Goal: Task Accomplishment & Management: Manage account settings

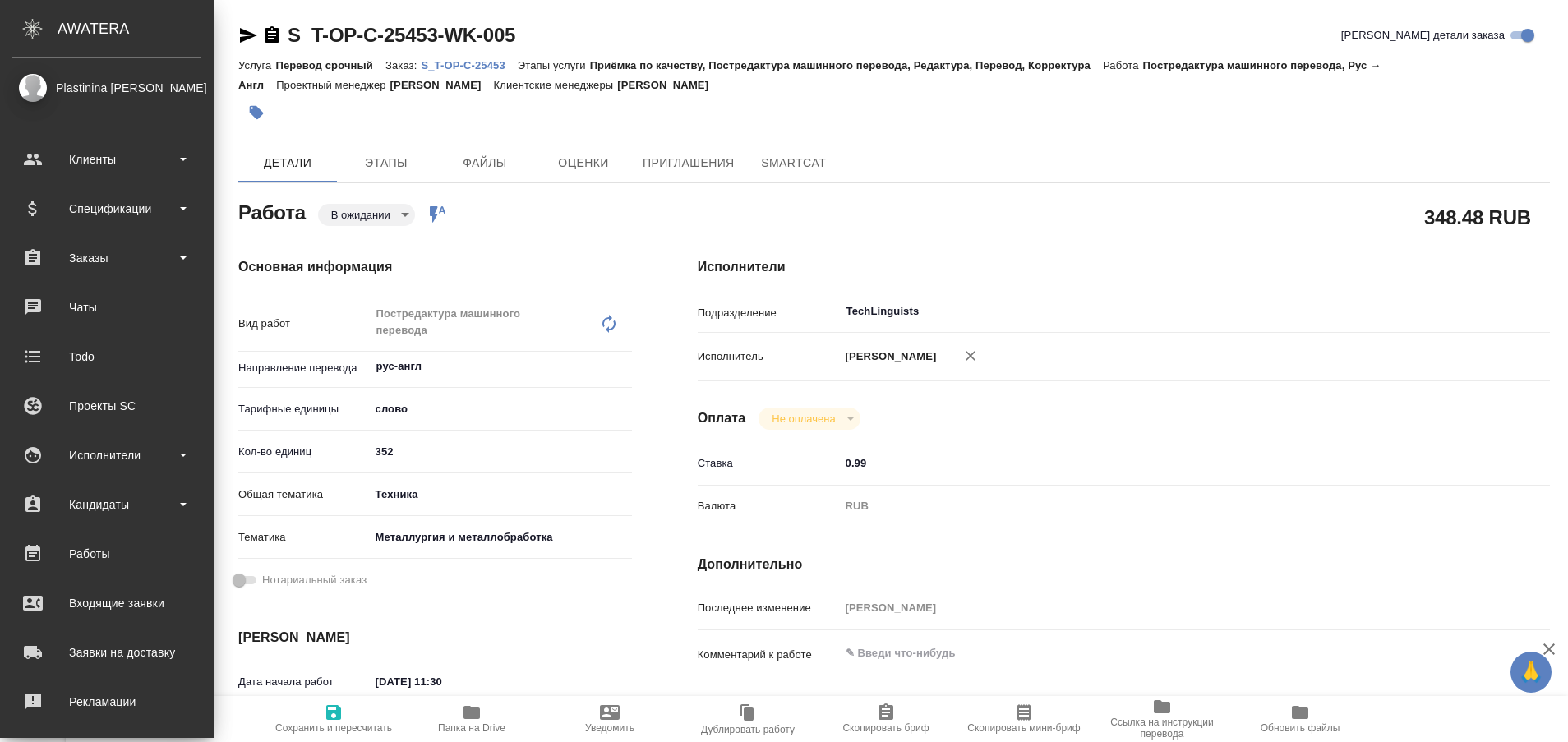
type textarea "x"
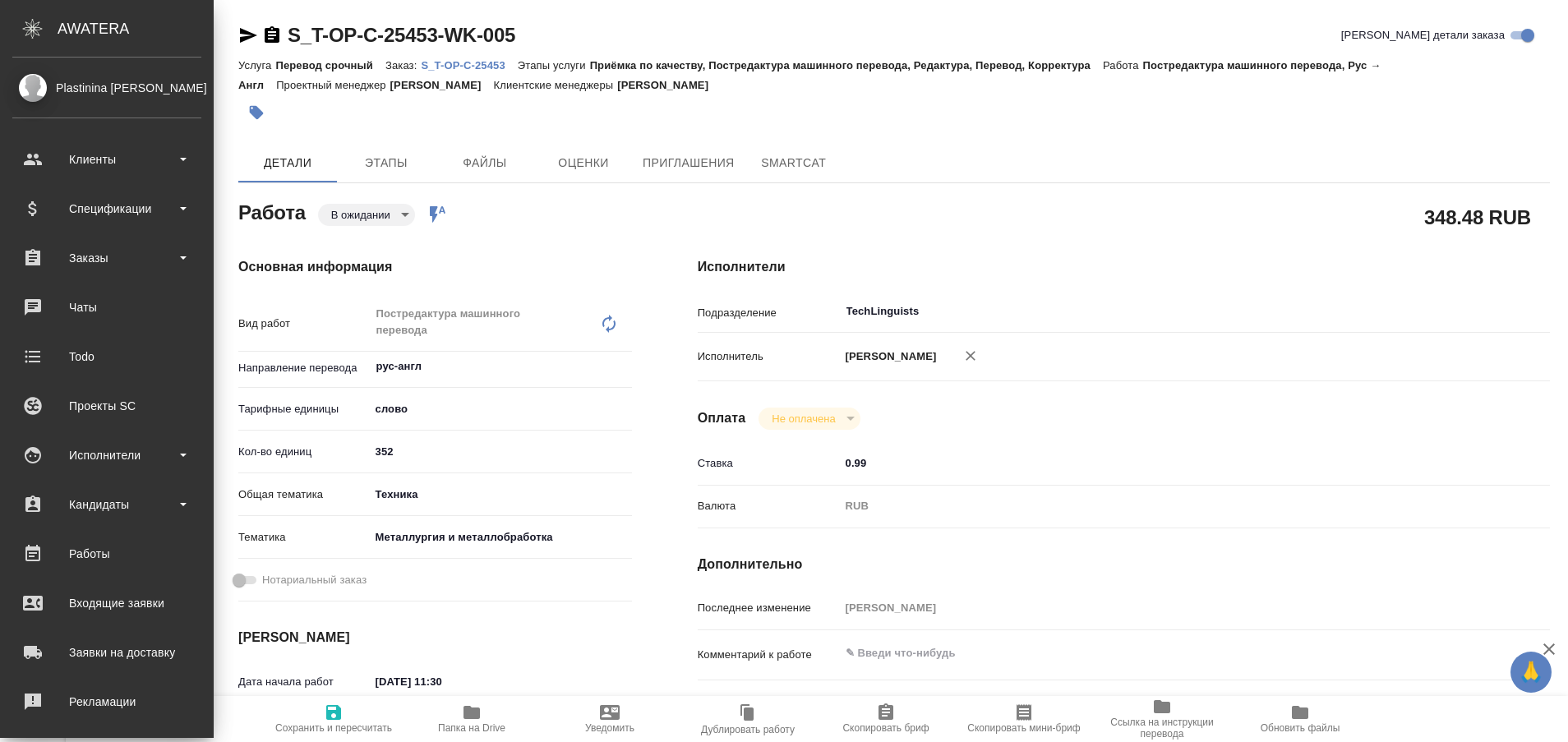
type textarea "x"
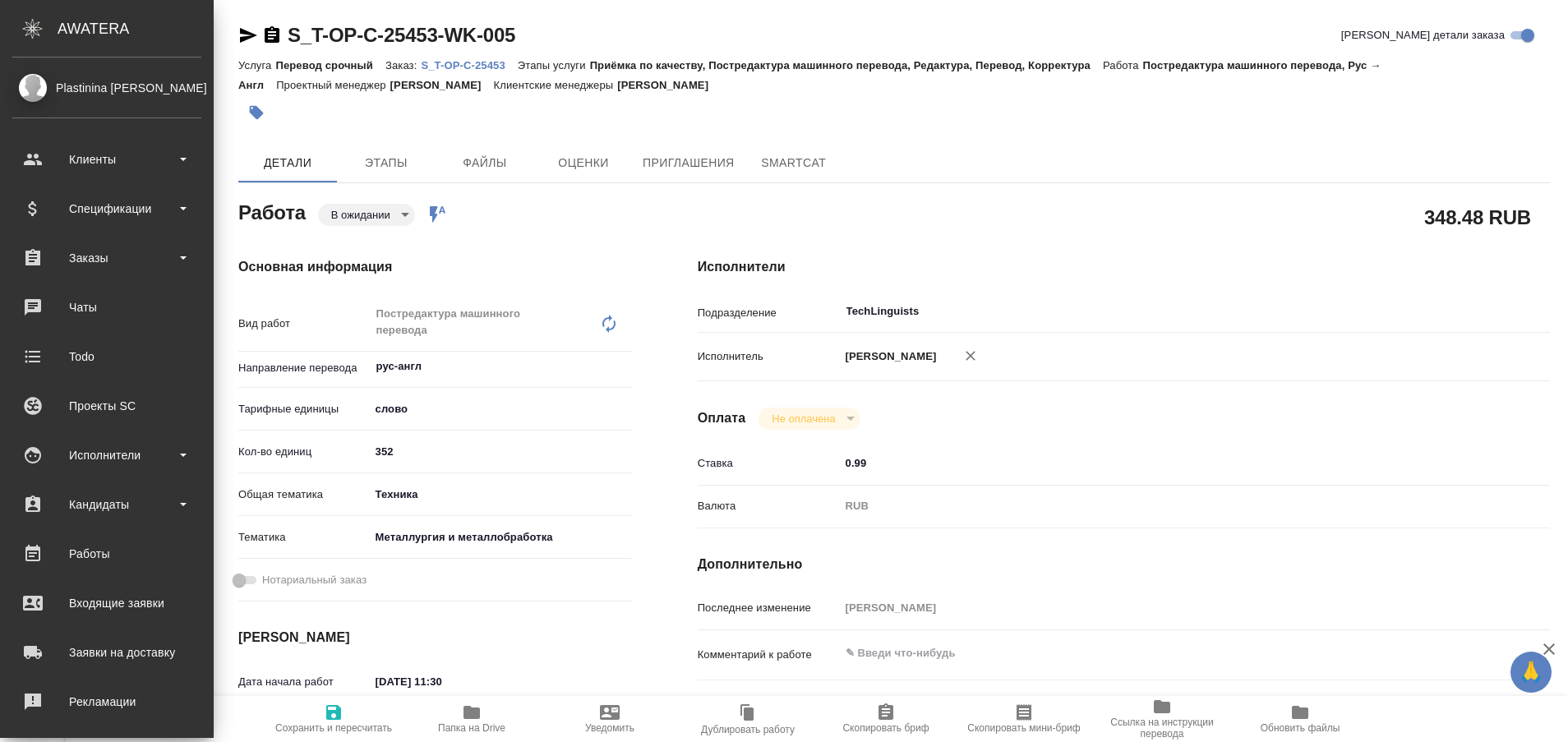
type textarea "x"
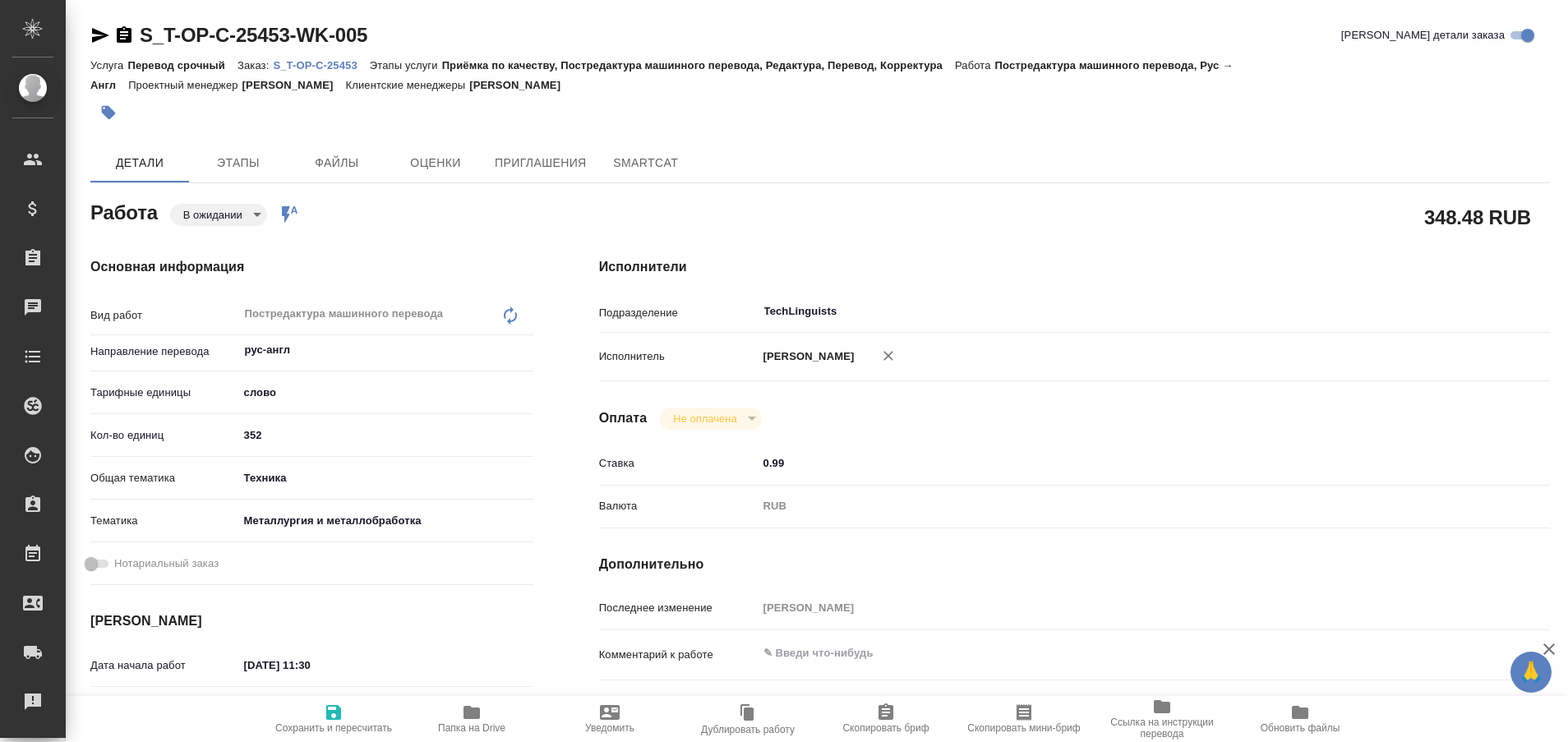
type textarea "x"
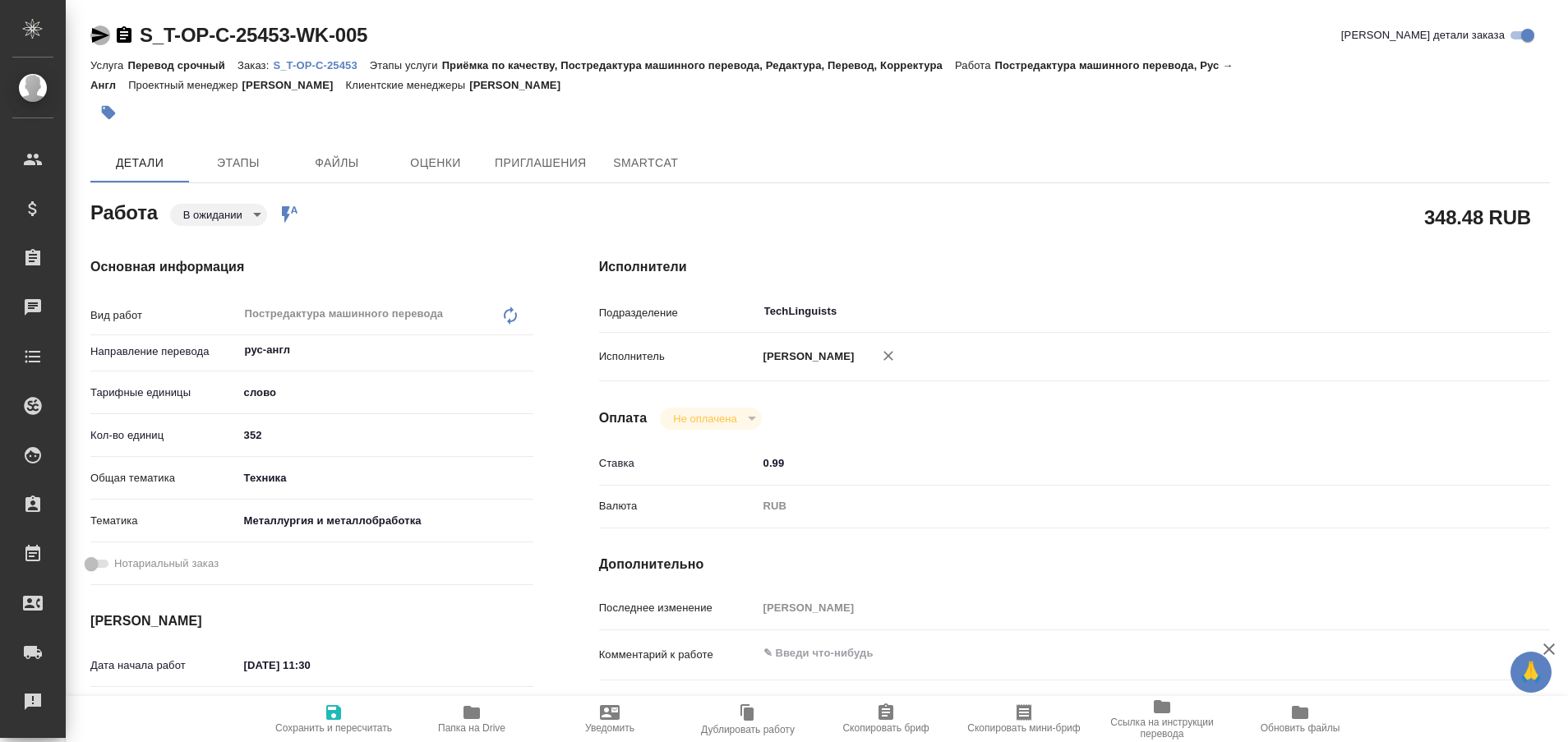
click at [91, 36] on icon "button" at bounding box center [101, 36] width 20 height 20
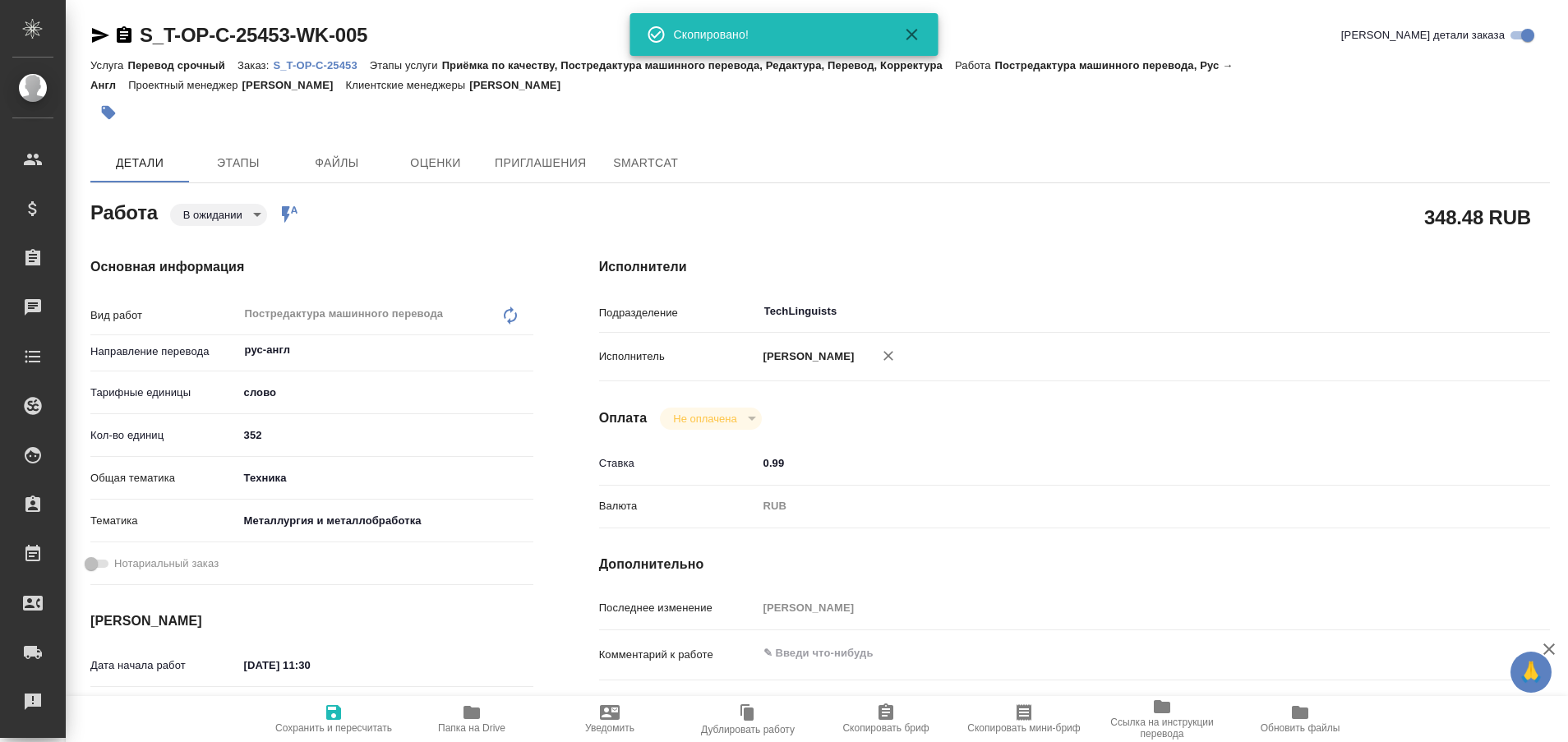
type textarea "x"
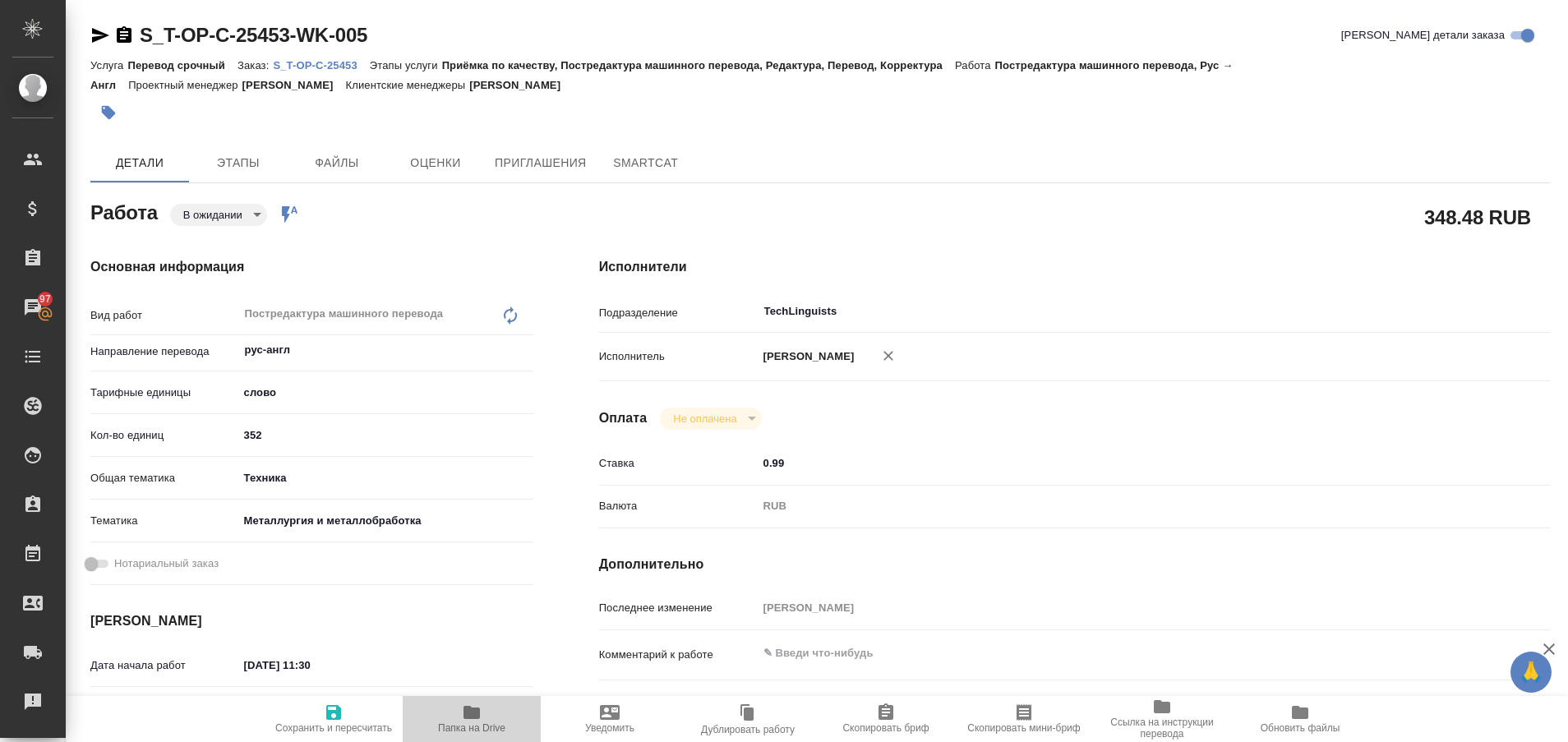
click at [458, 717] on span "Папка на Drive" at bounding box center [471, 718] width 118 height 31
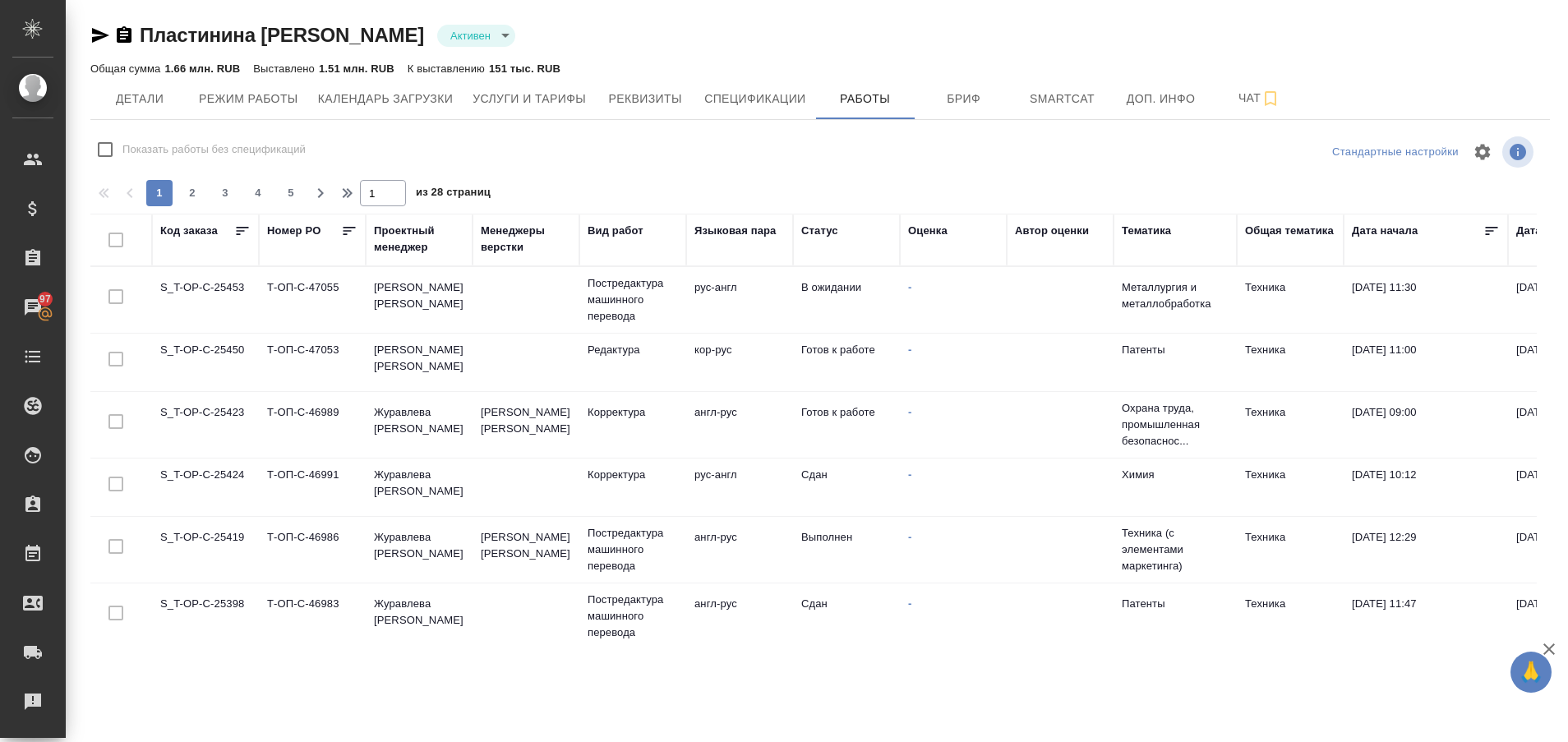
click at [205, 290] on td "S_T-OP-C-25453" at bounding box center [205, 300] width 107 height 58
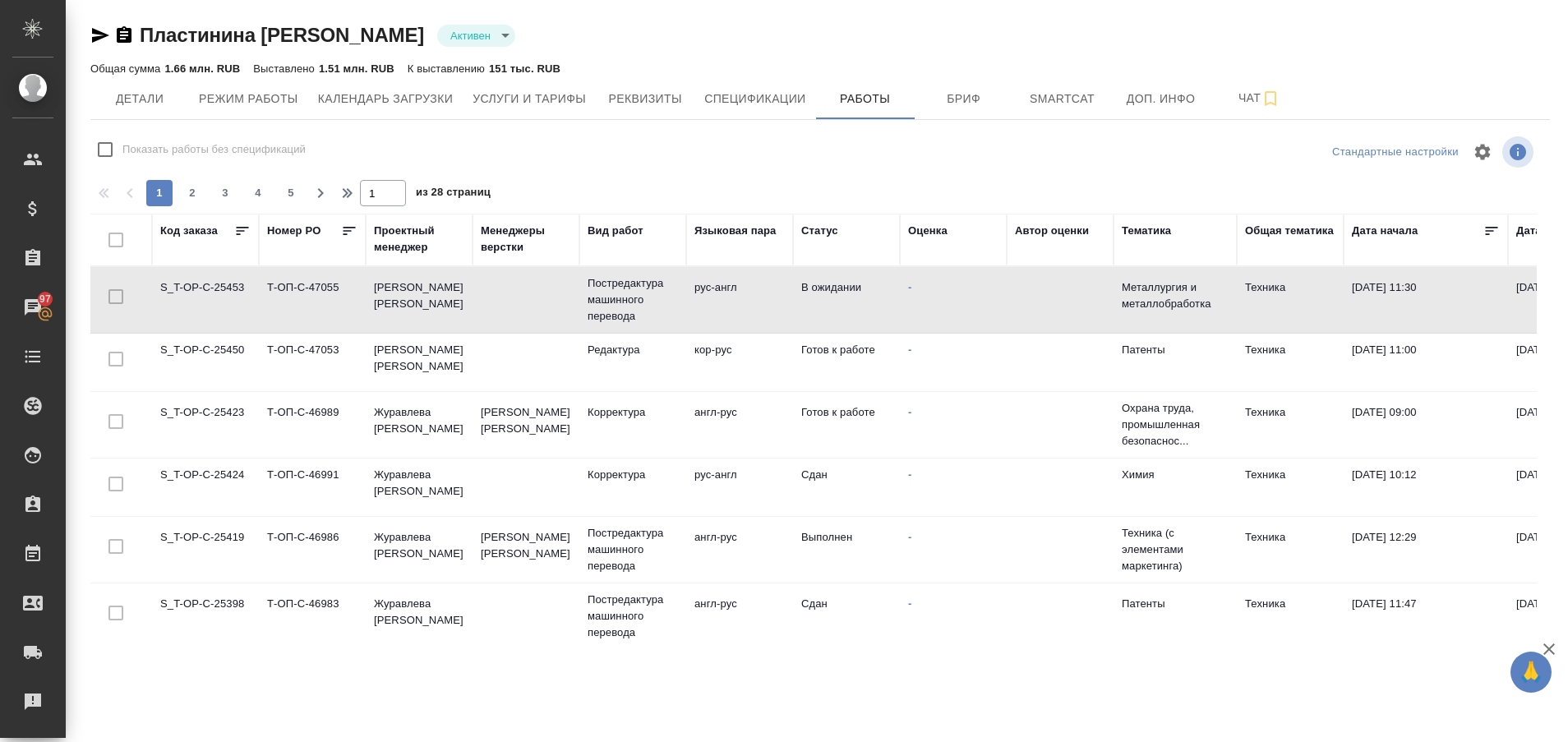
click at [205, 290] on td "S_T-OP-C-25453" at bounding box center [205, 300] width 107 height 58
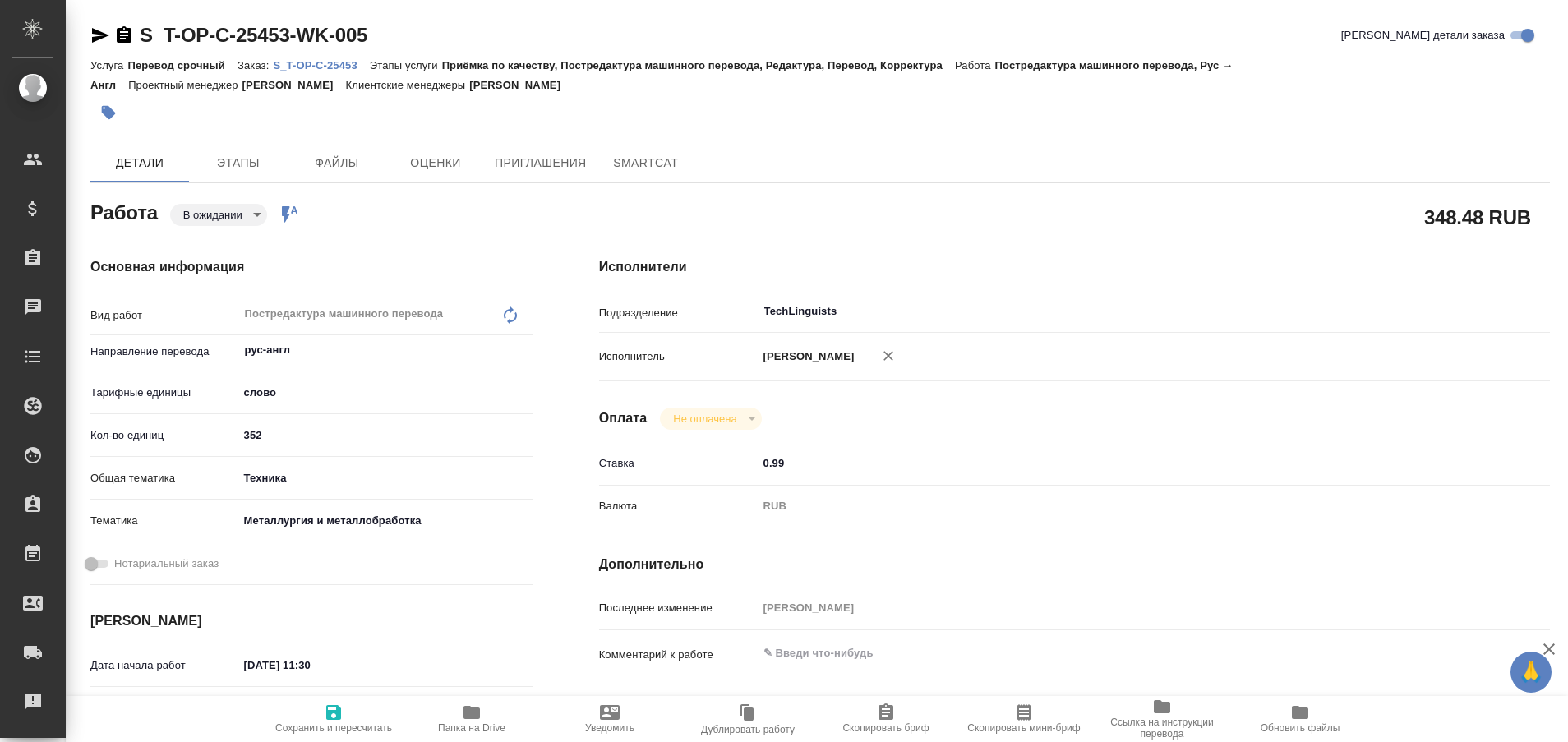
type textarea "x"
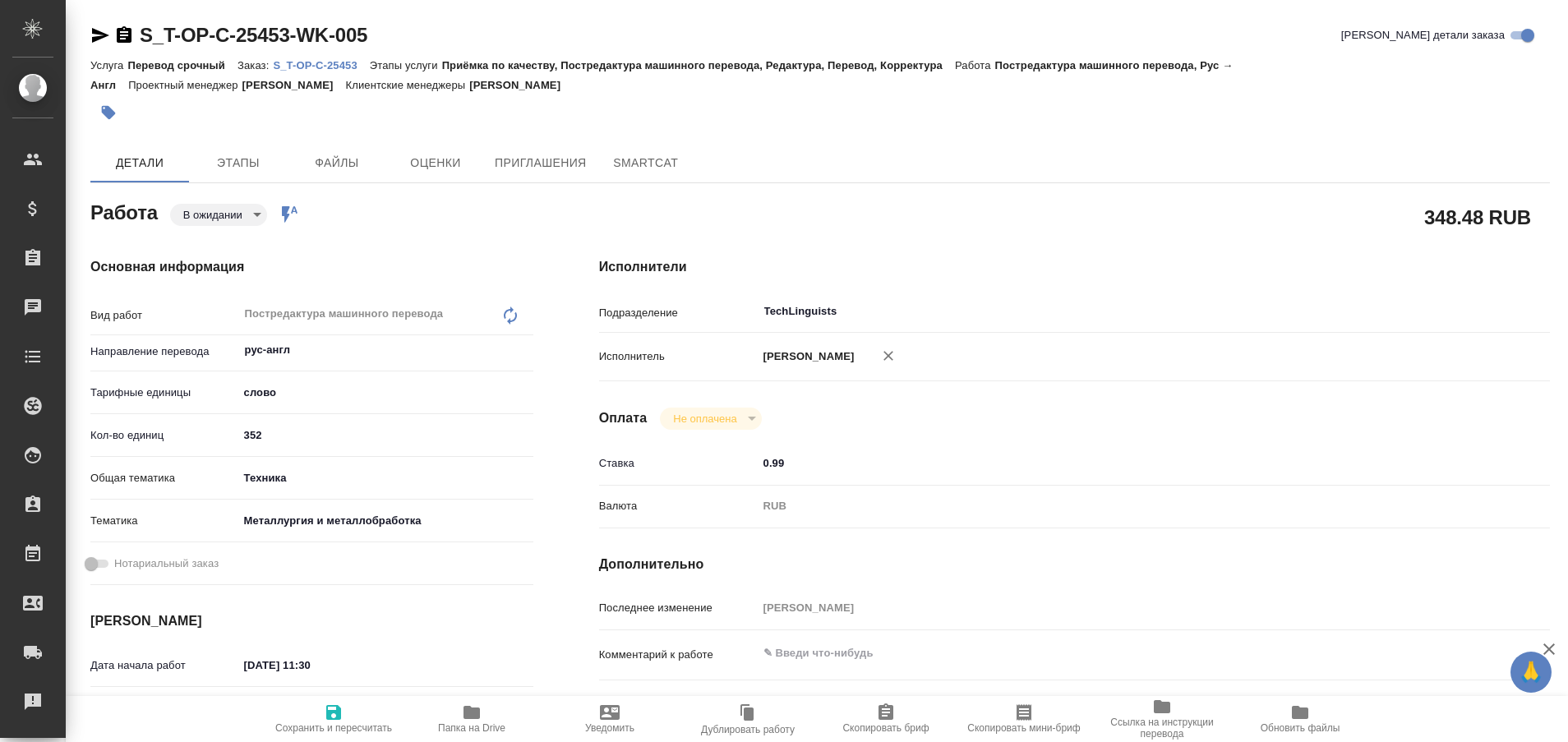
type textarea "x"
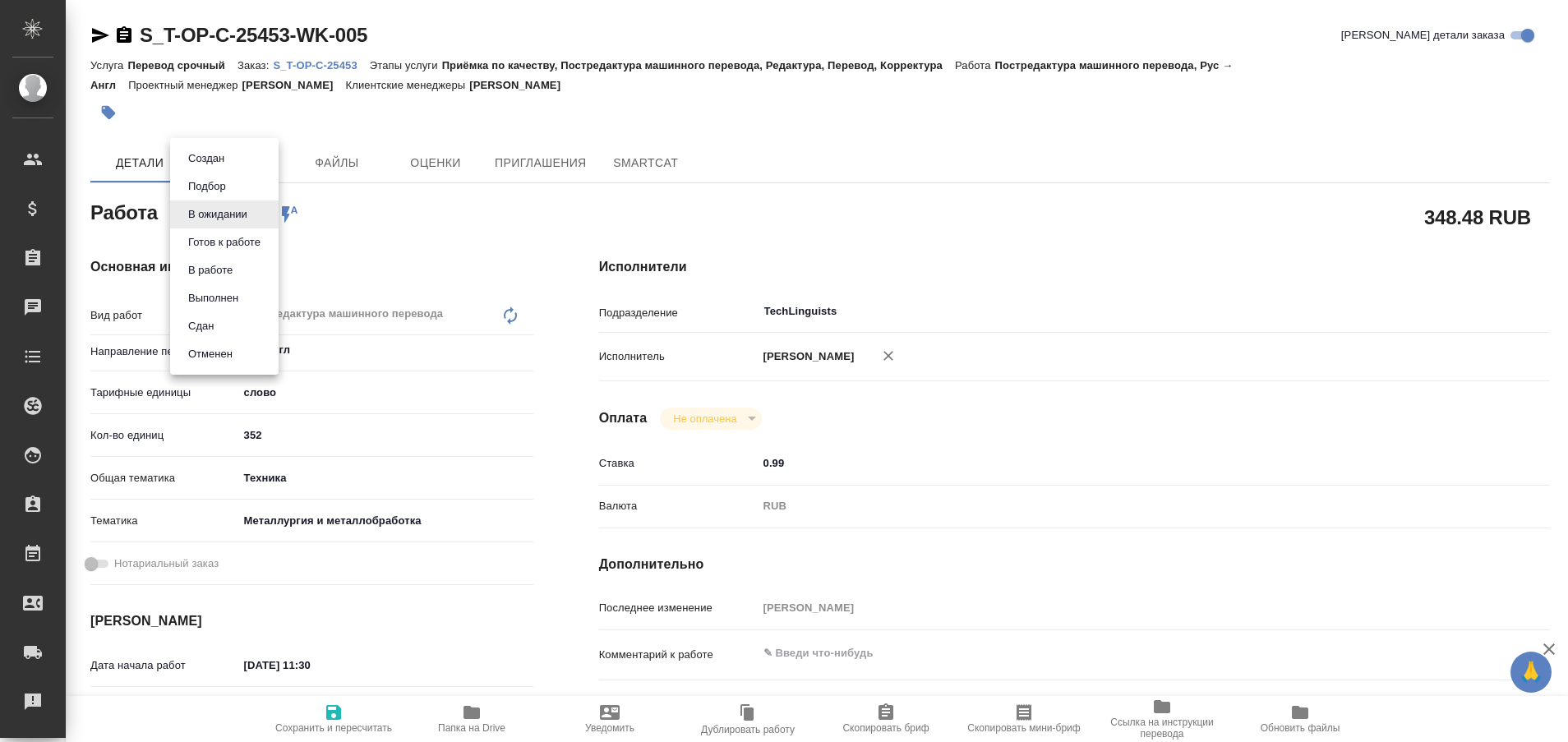
click at [253, 208] on body "🙏 .cls-1 fill:#fff; AWATERA Plastinina Anastasia Клиенты Спецификации Заказы Ча…" at bounding box center [784, 371] width 1568 height 742
type textarea "x"
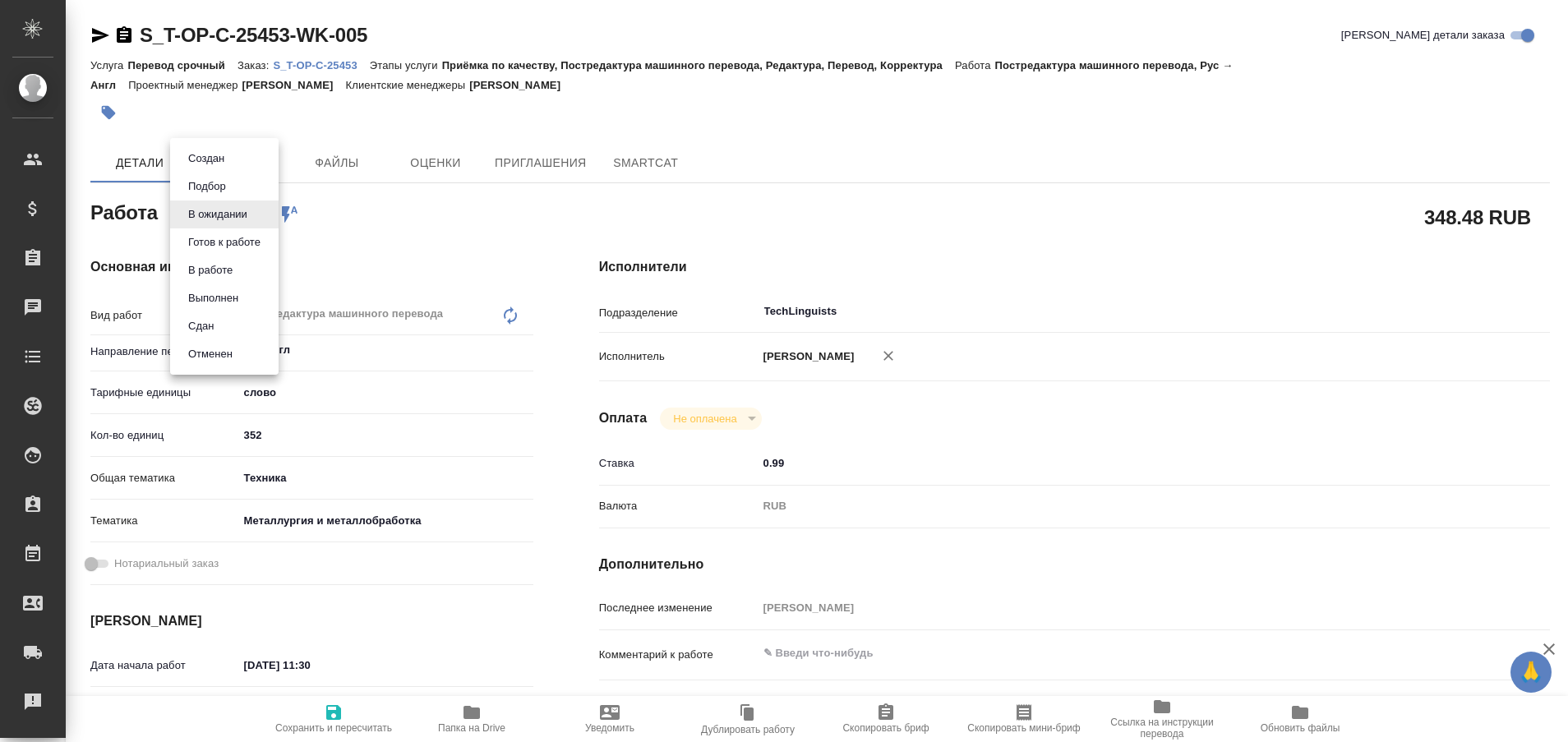
type textarea "x"
click at [229, 296] on button "Выполнен" at bounding box center [213, 298] width 60 height 18
type textarea "x"
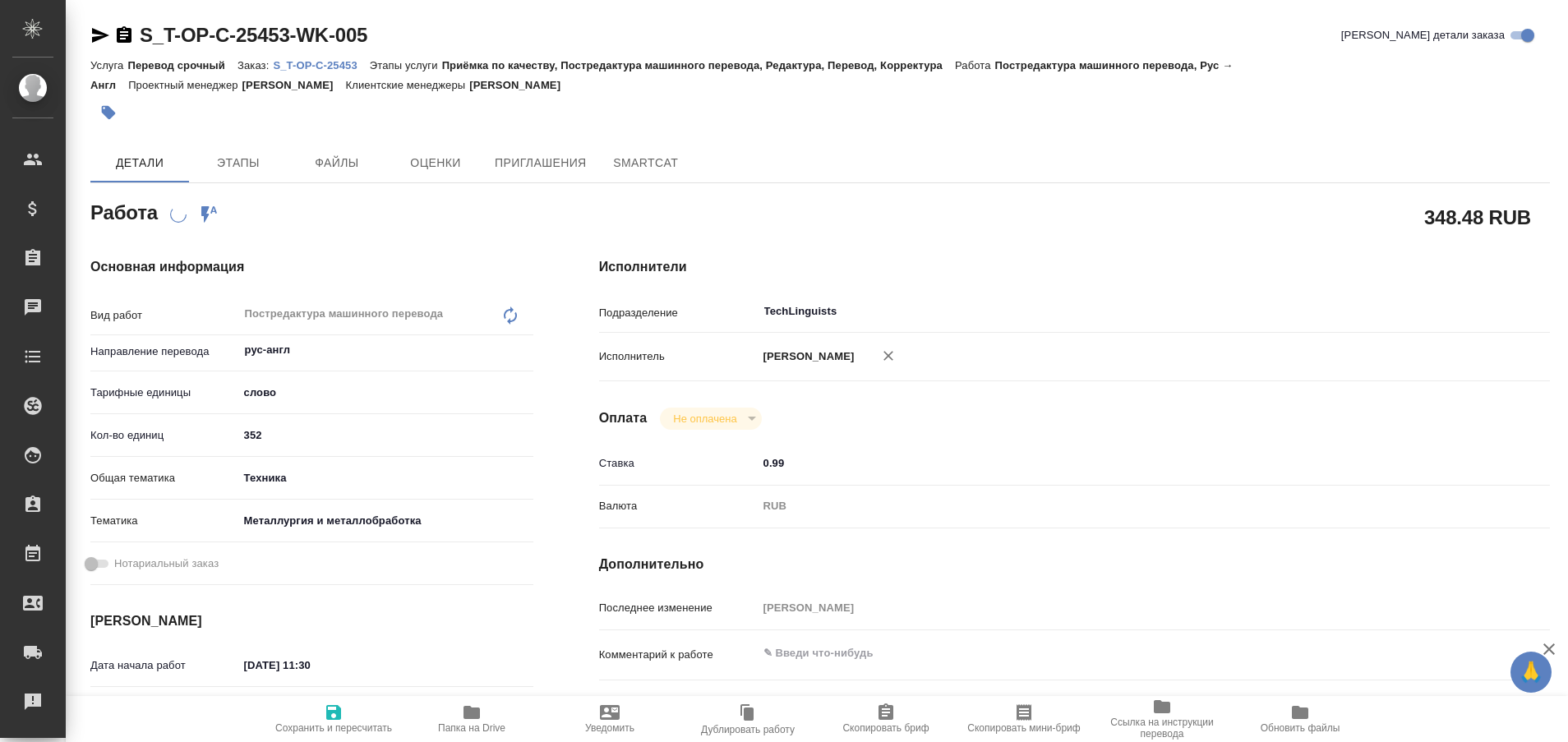
type textarea "x"
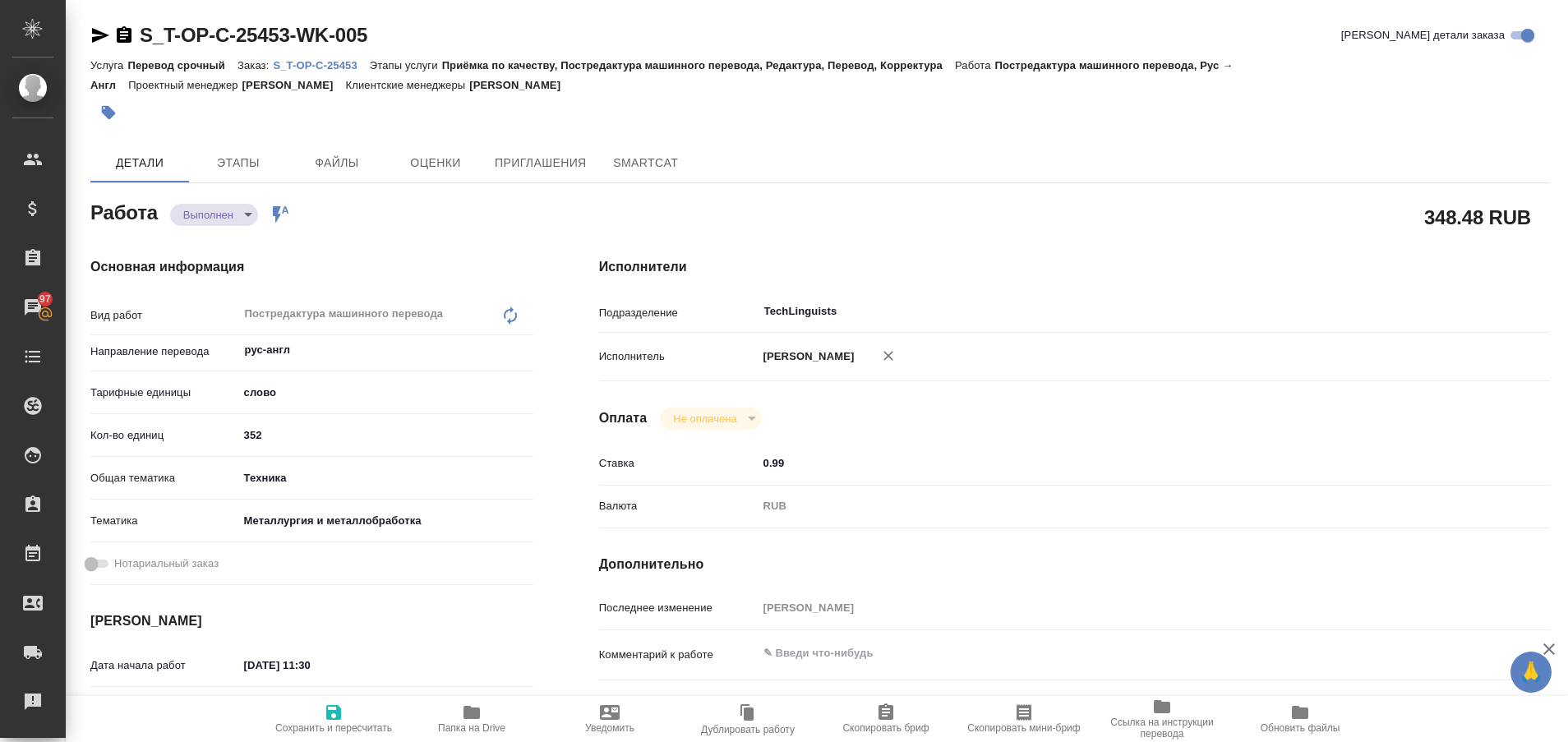
type textarea "x"
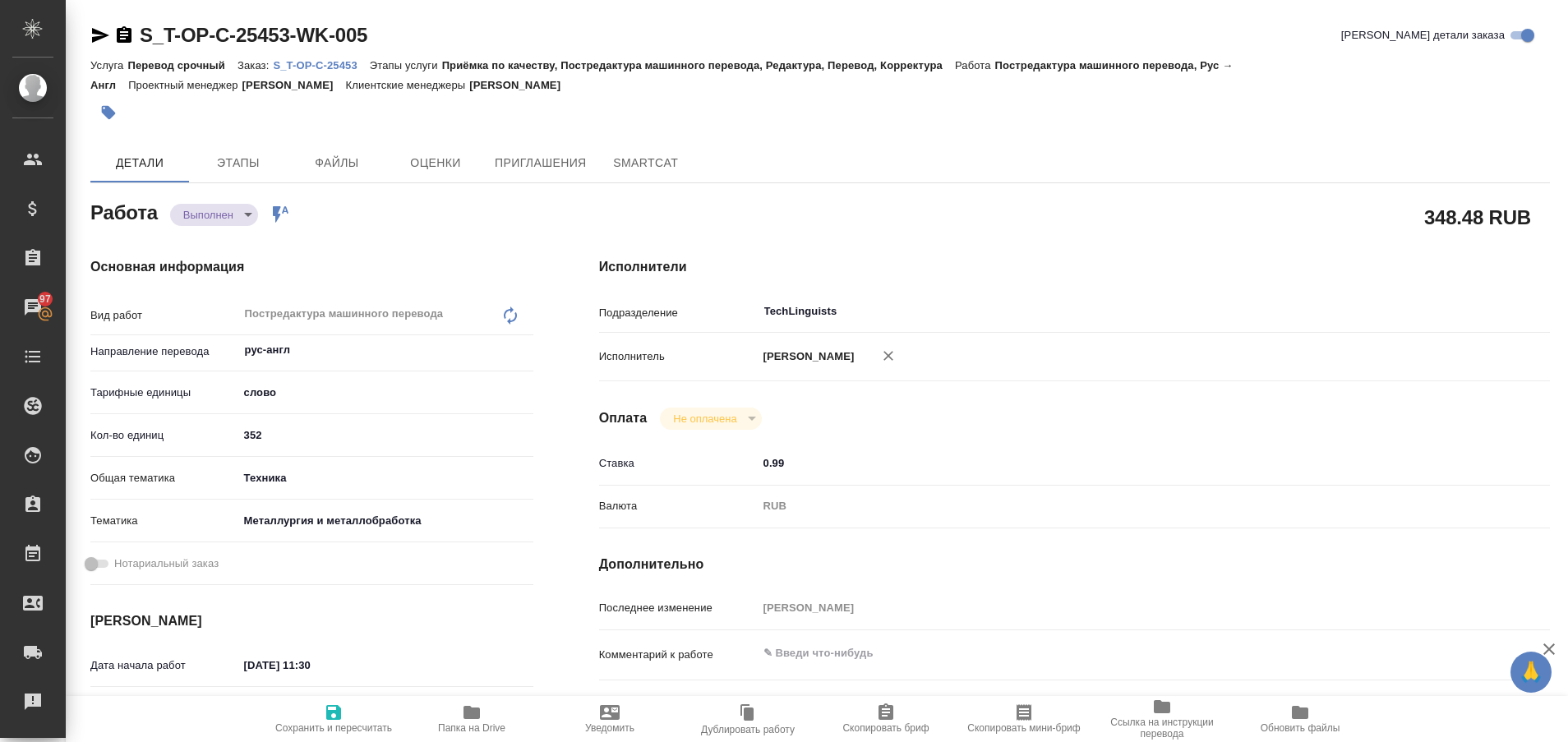
type textarea "x"
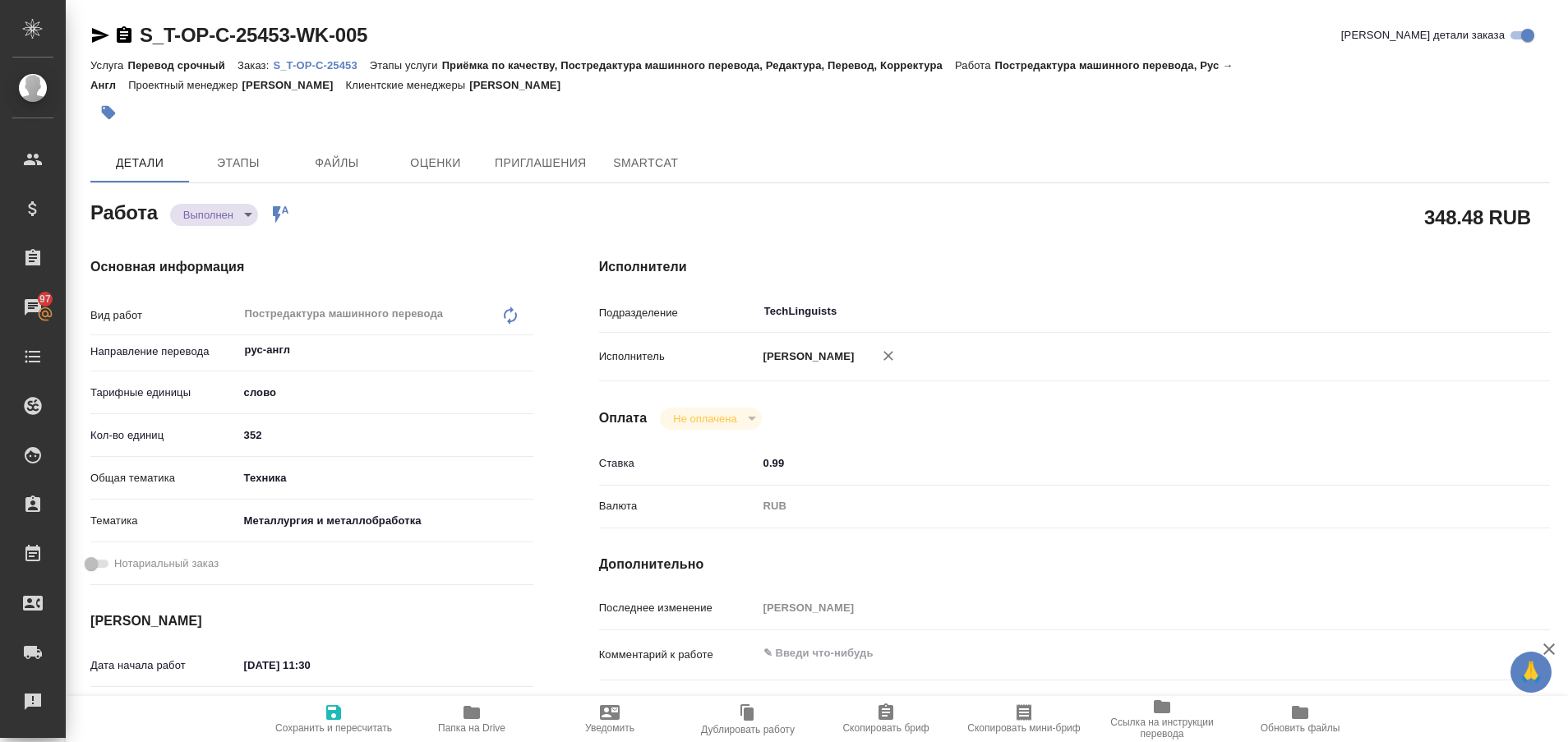
type textarea "x"
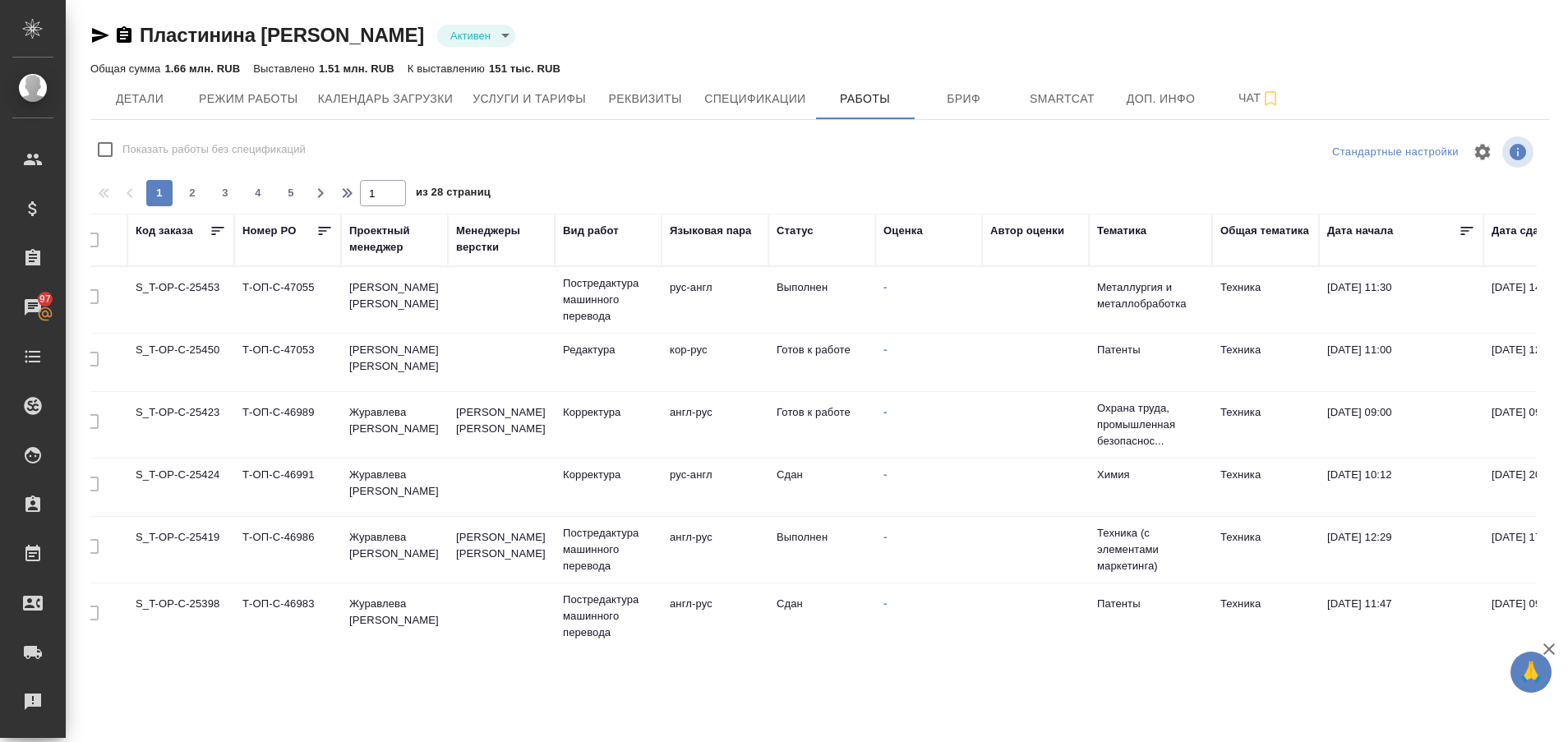
scroll to position [0, 2]
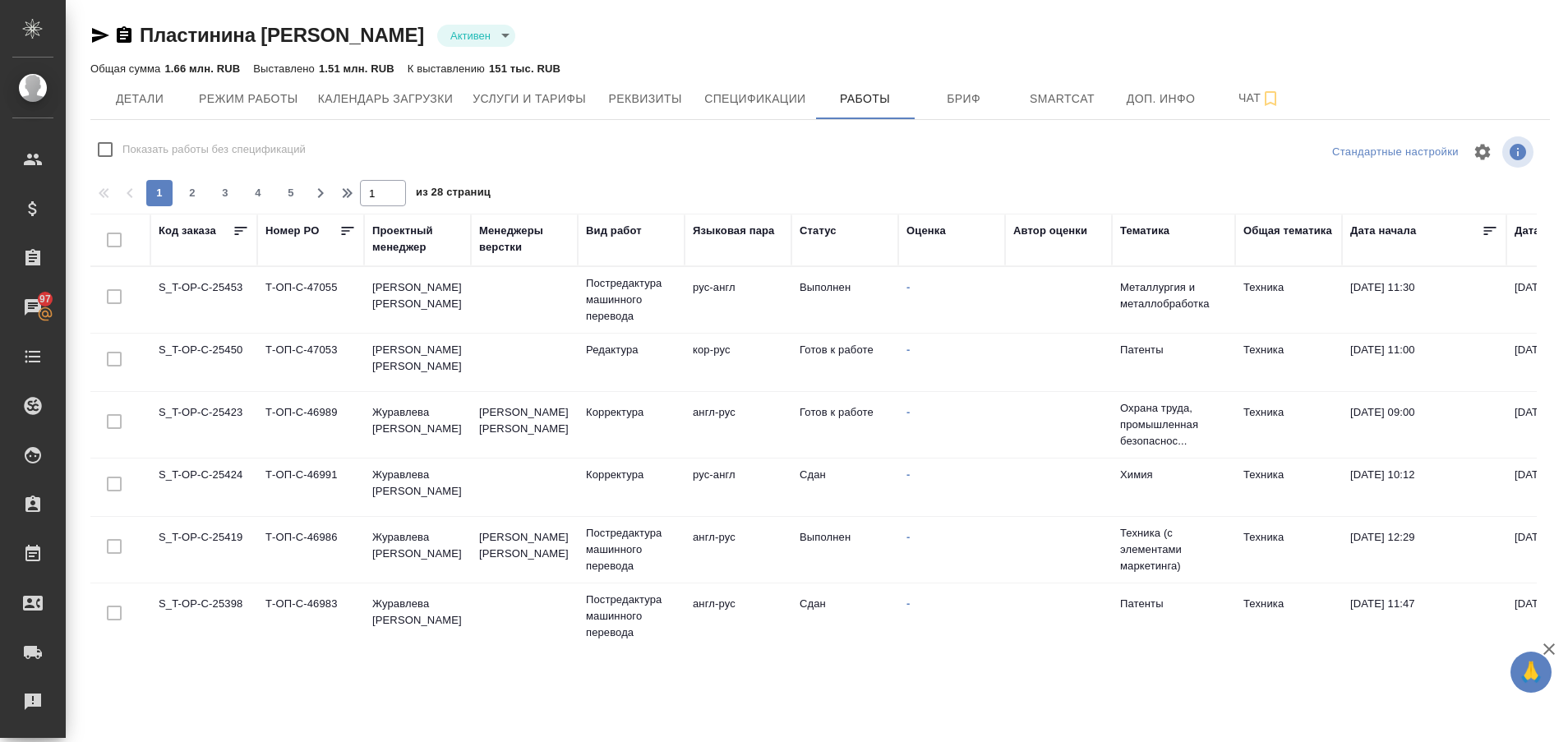
click at [187, 352] on td "S_T-OP-C-25450" at bounding box center [204, 362] width 107 height 58
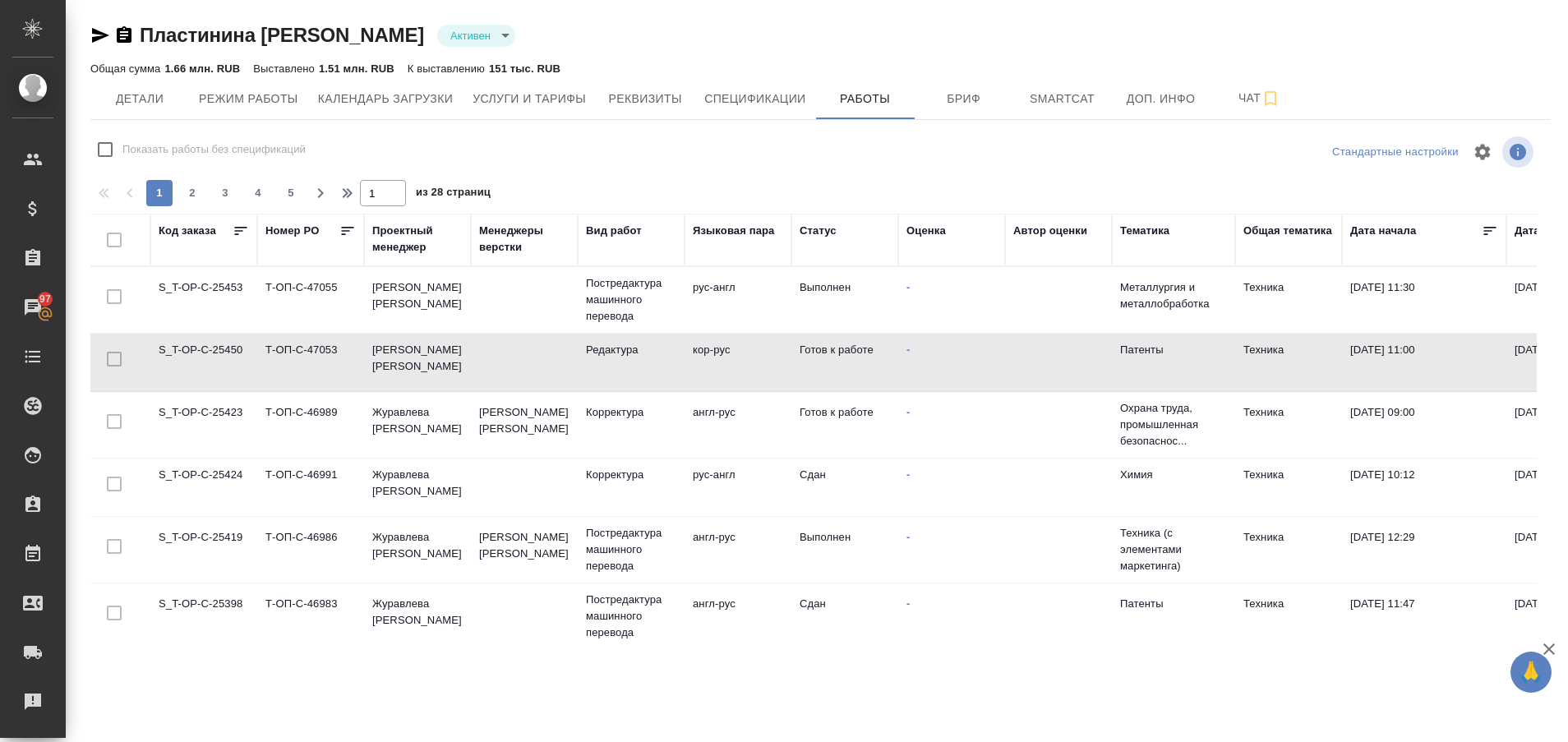
click at [187, 352] on td "S_T-OP-C-25450" at bounding box center [204, 362] width 107 height 58
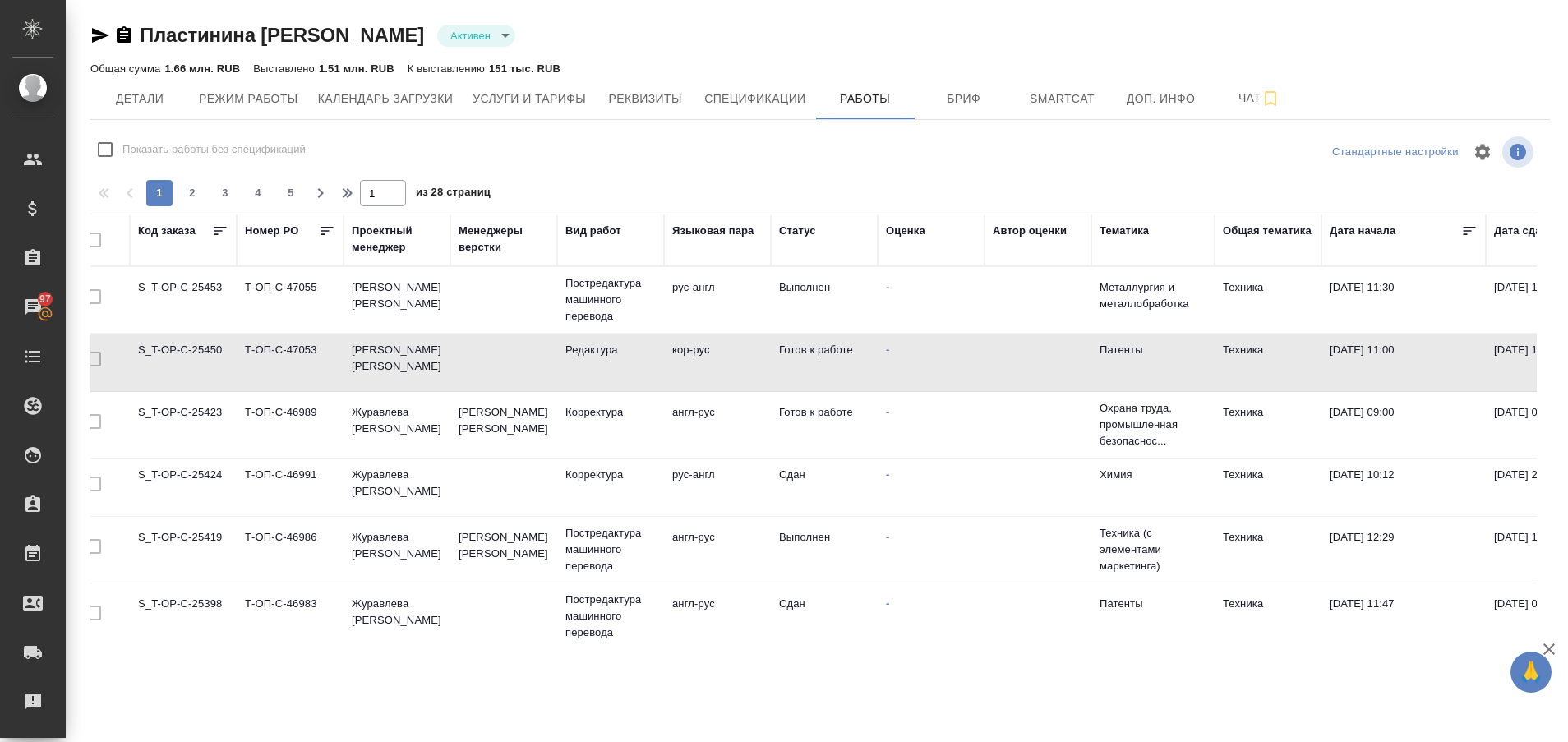
scroll to position [0, 0]
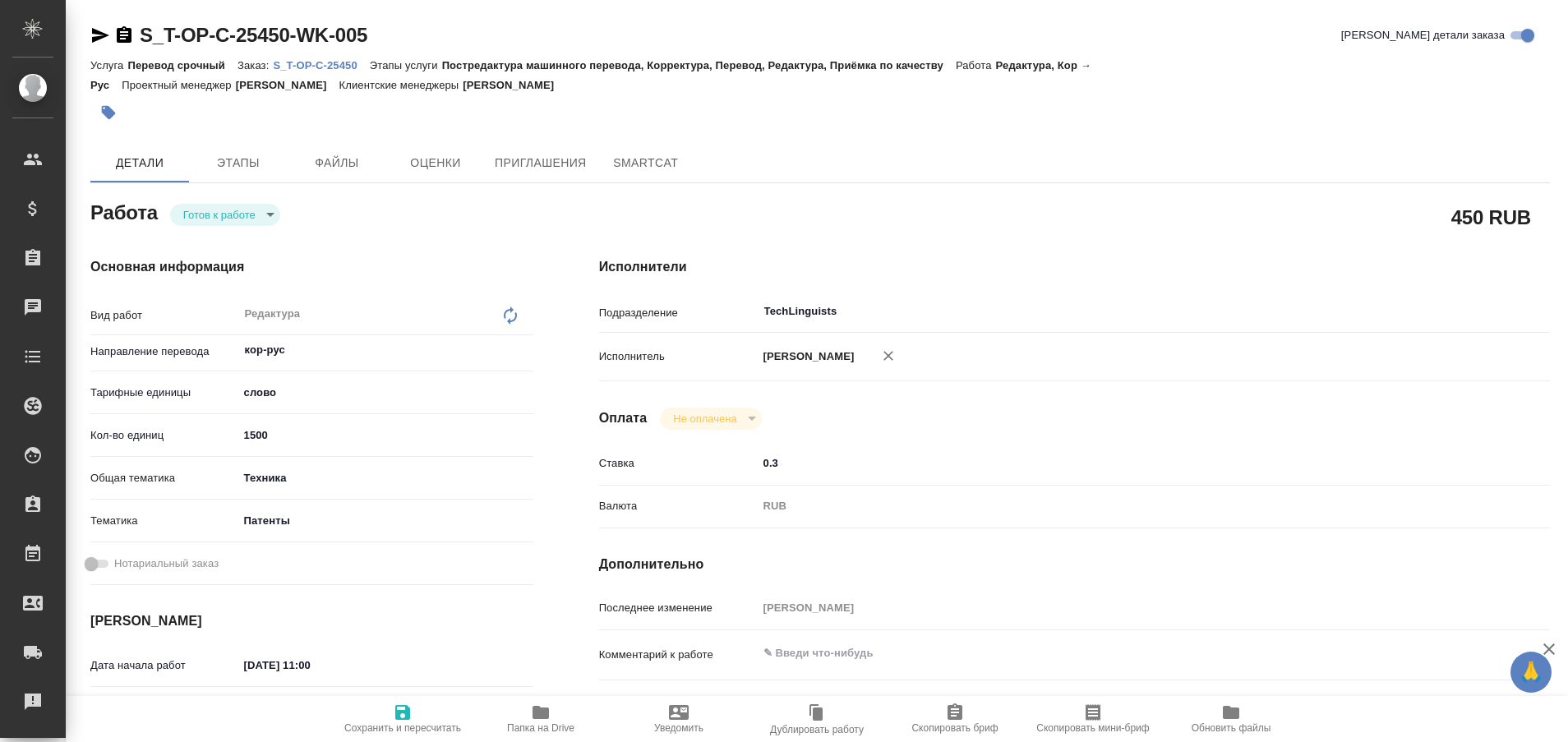
type textarea "x"
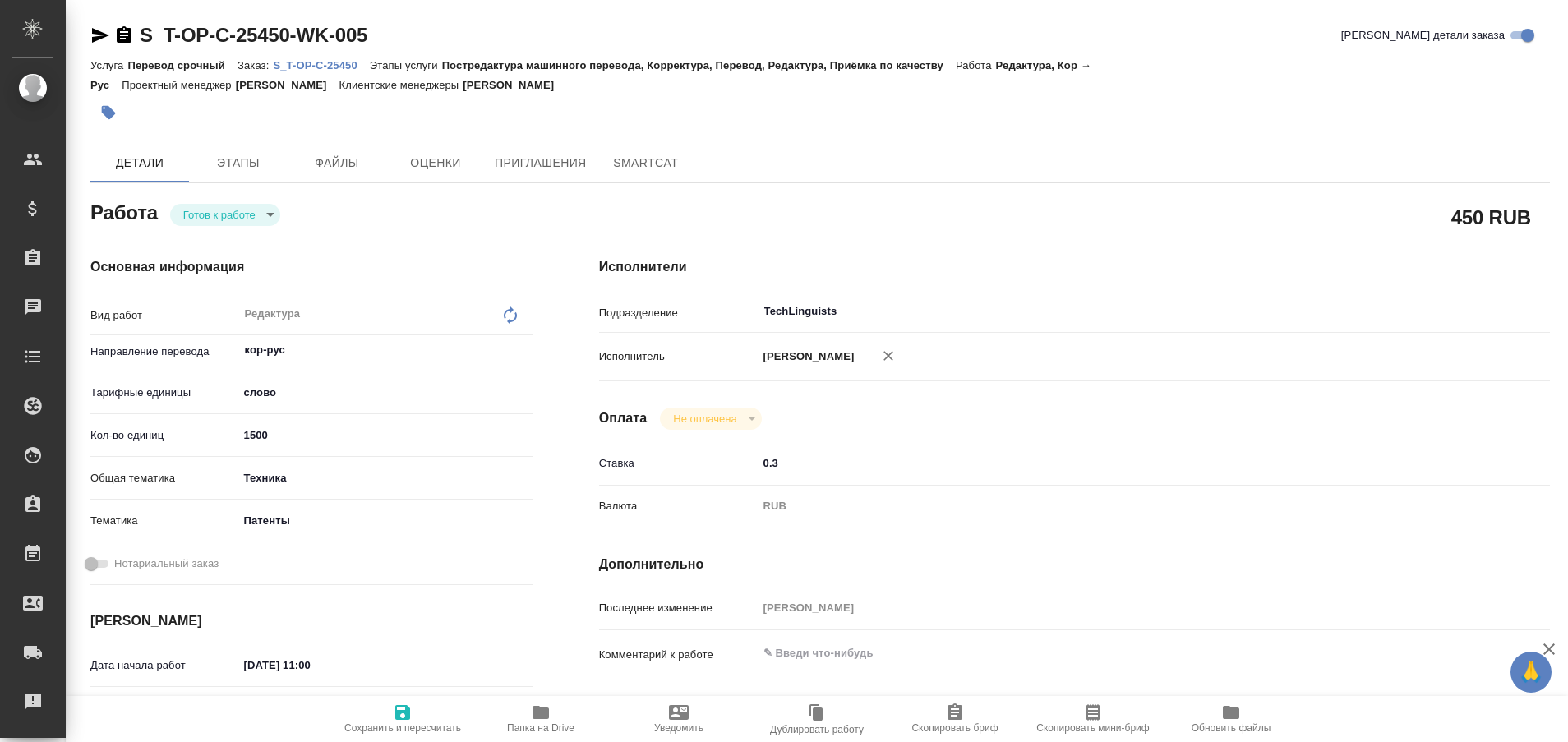
type textarea "x"
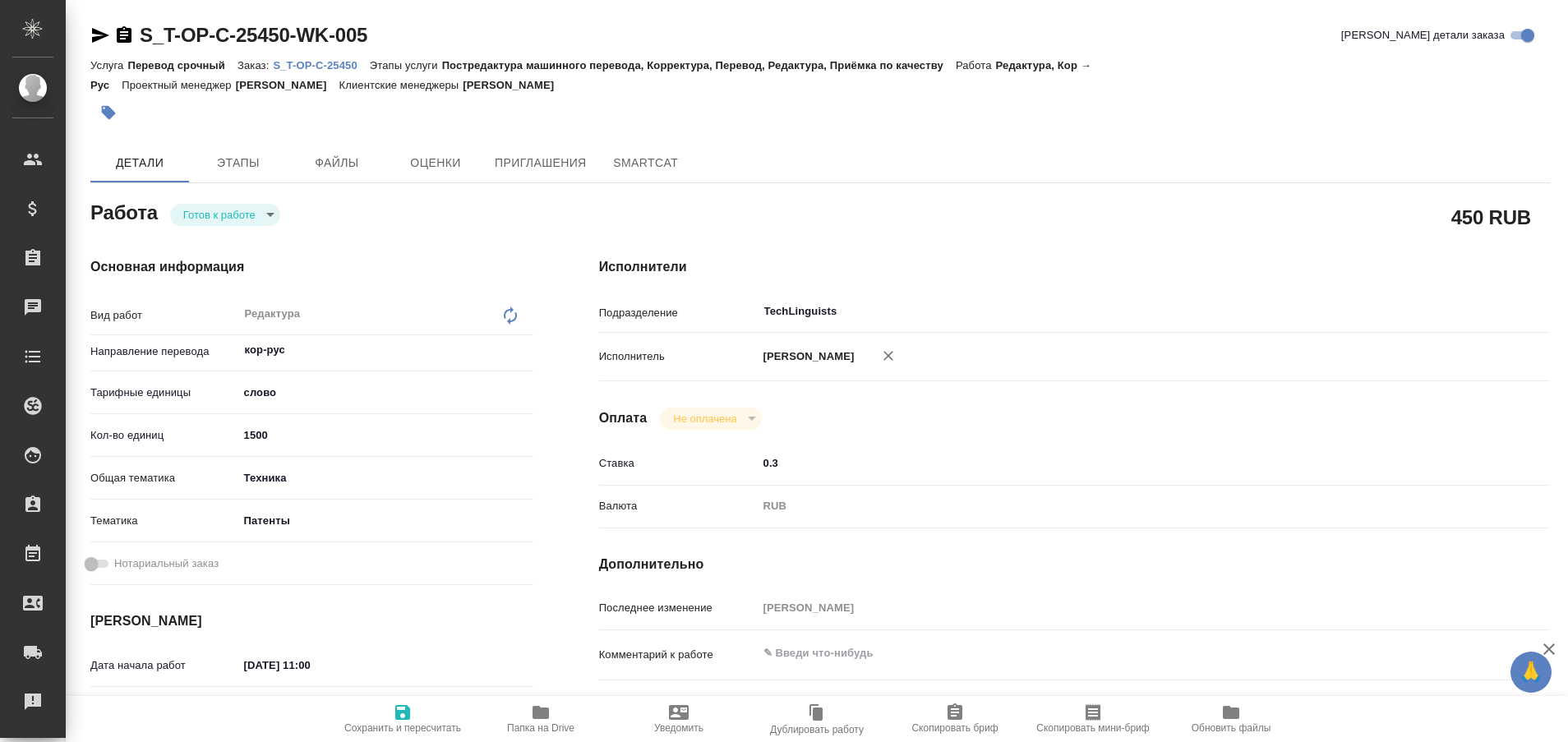
click at [294, 64] on p "S_T-OP-C-25450" at bounding box center [321, 65] width 96 height 12
type textarea "x"
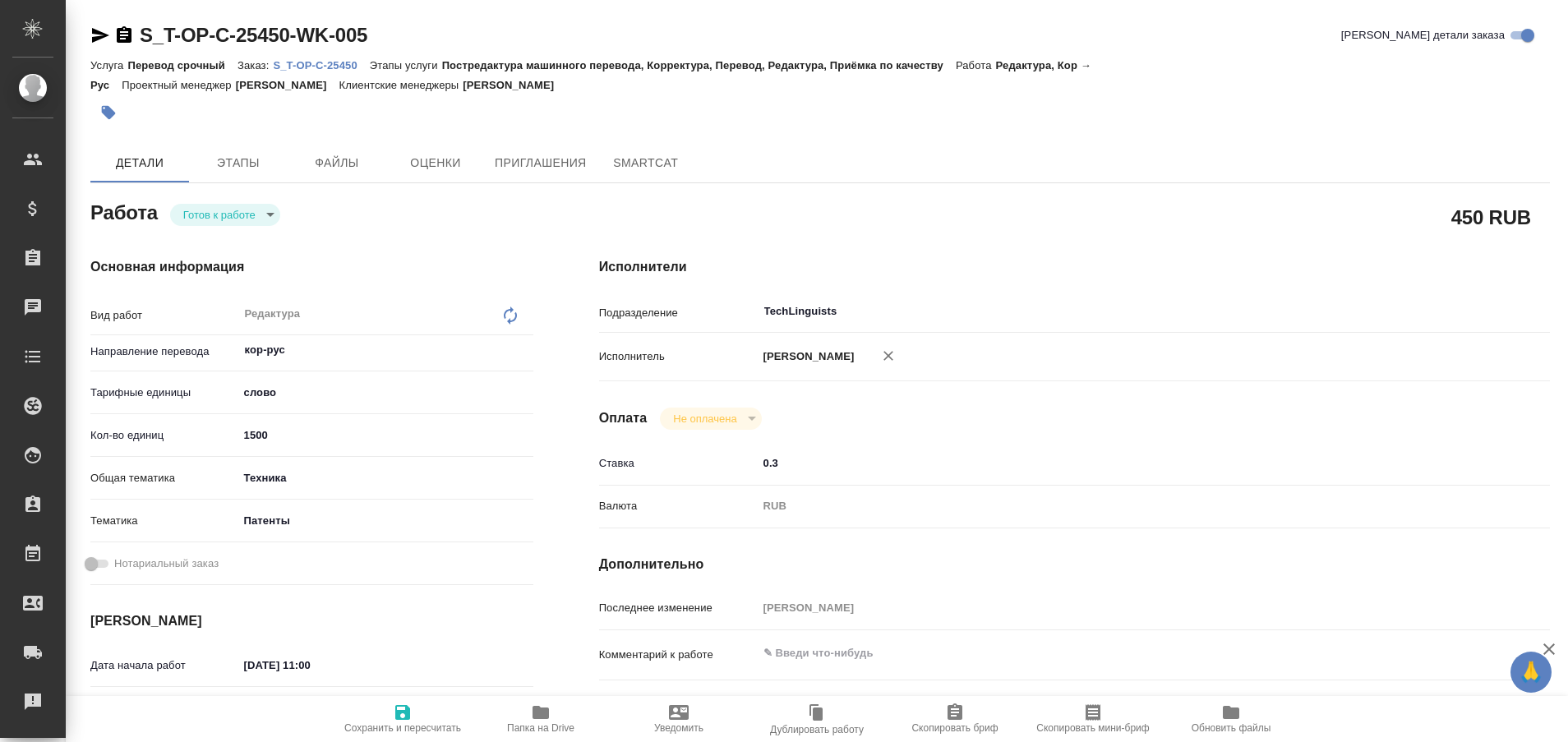
type textarea "x"
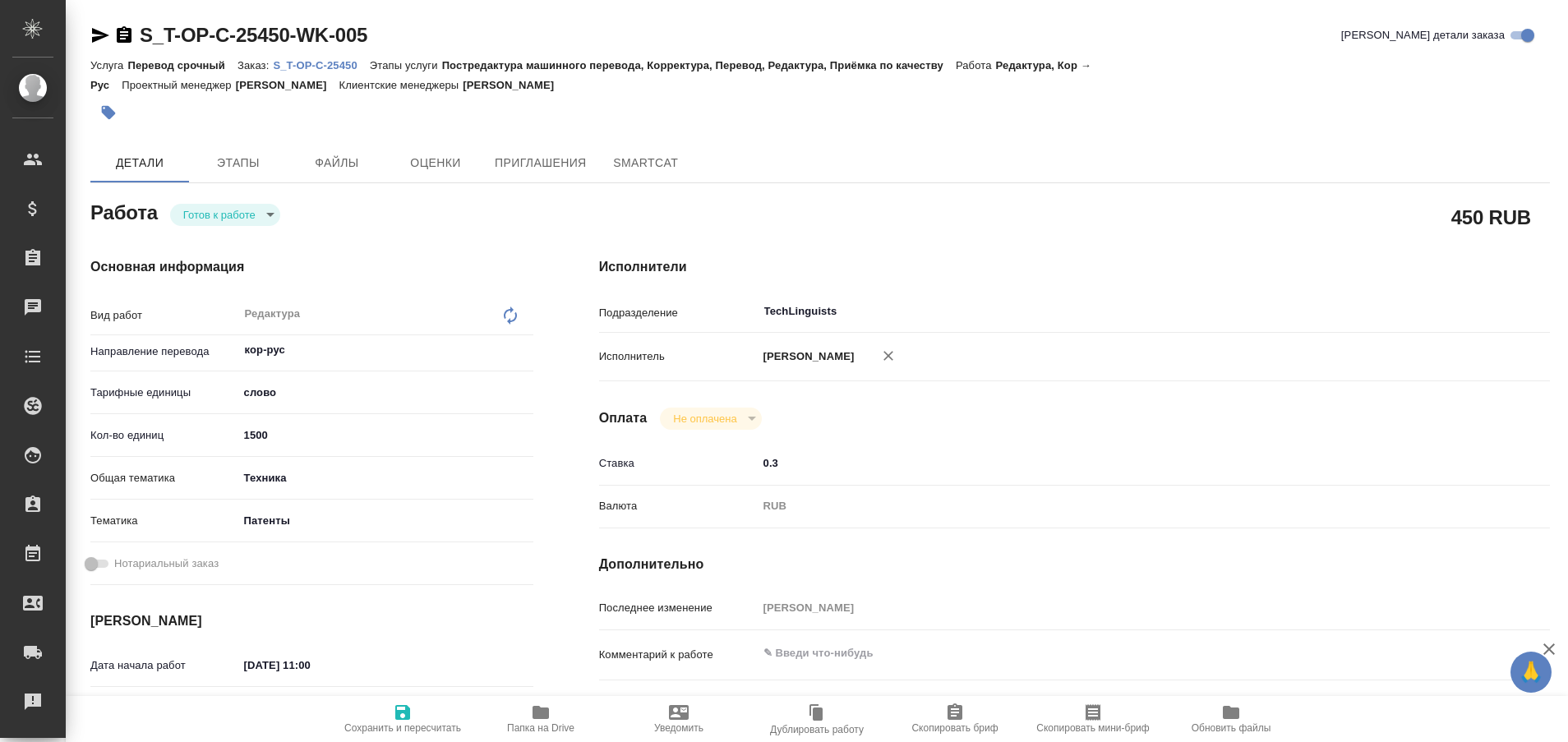
type textarea "x"
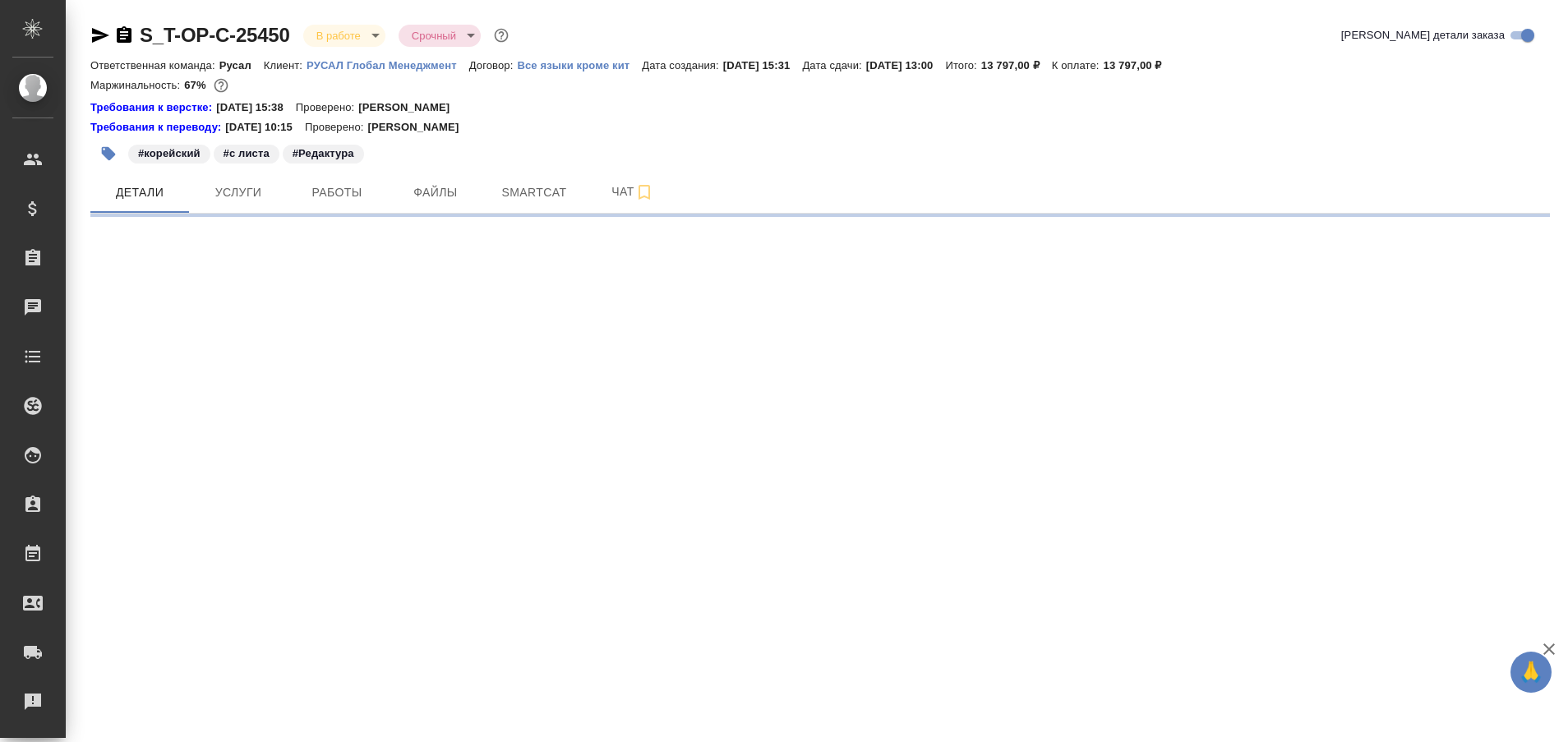
select select "RU"
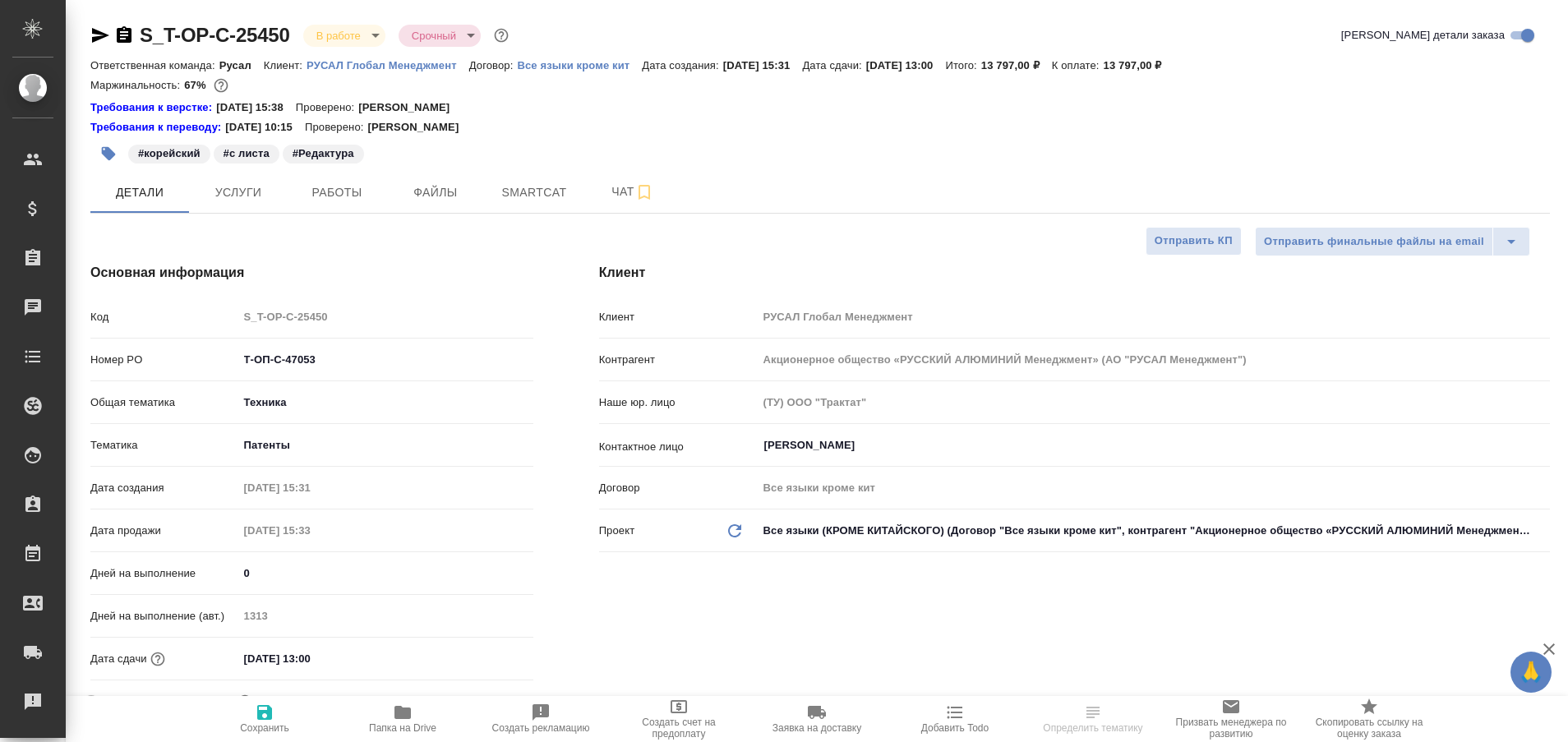
type textarea "x"
type input "[PERSON_NAME]"
type textarea "x"
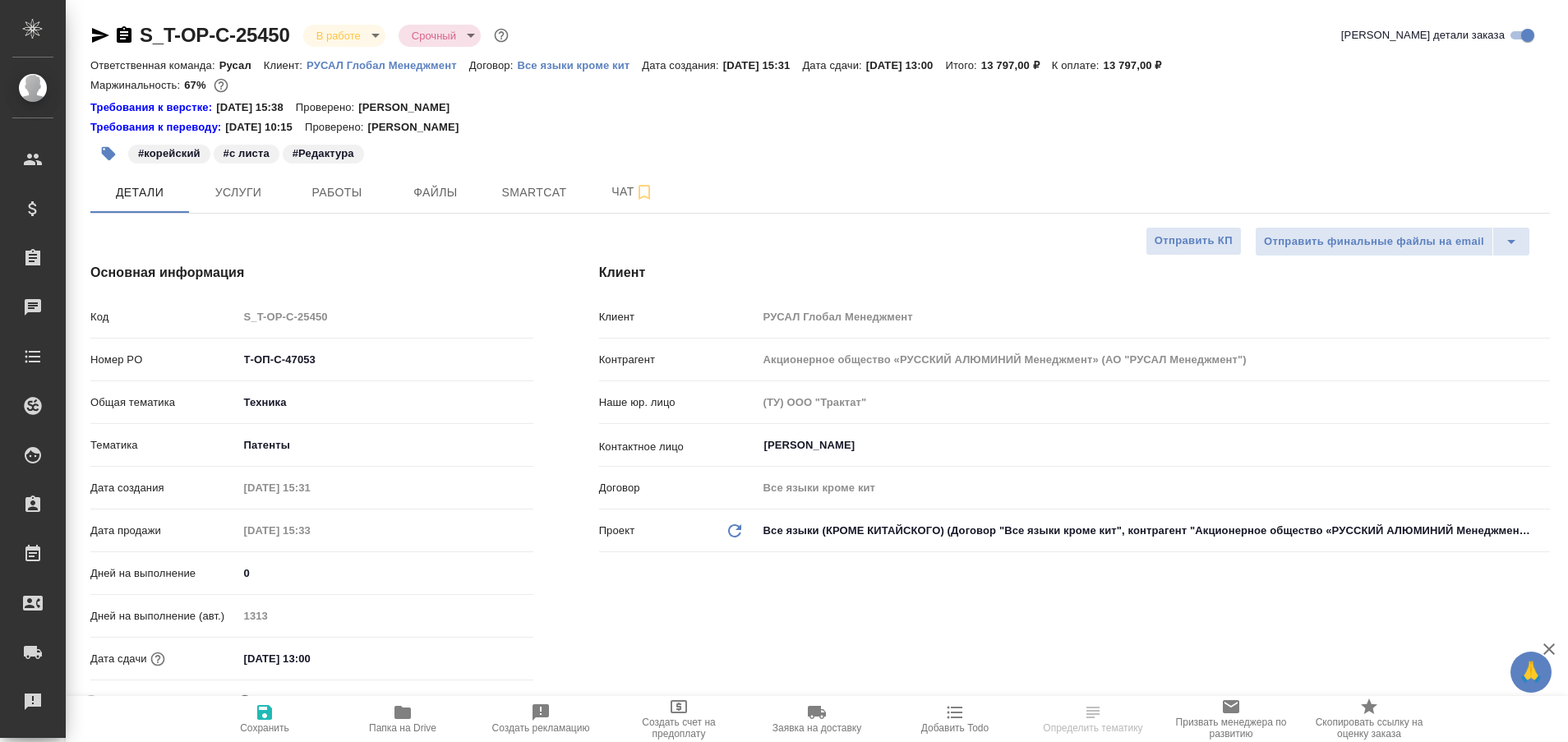
type textarea "x"
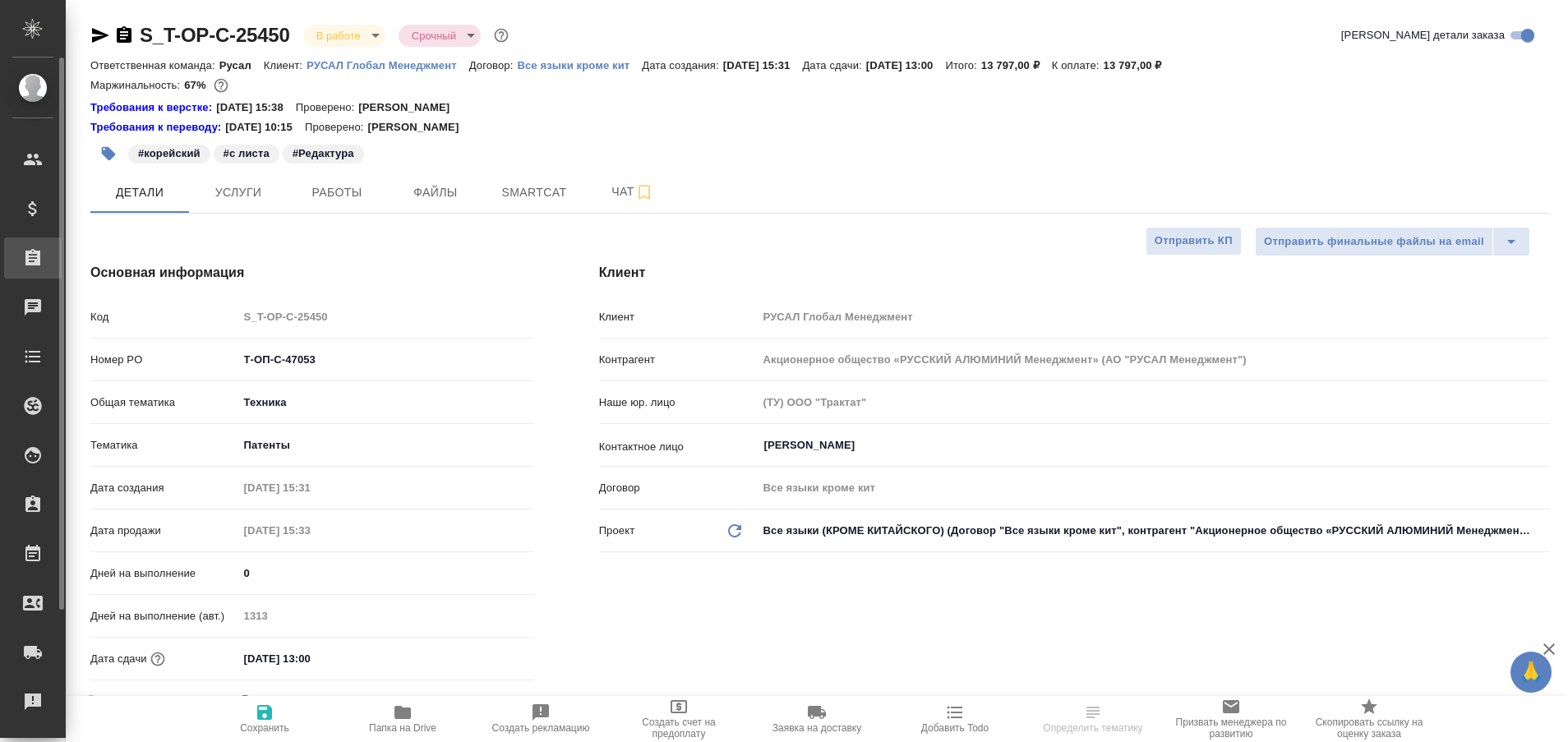
type textarea "x"
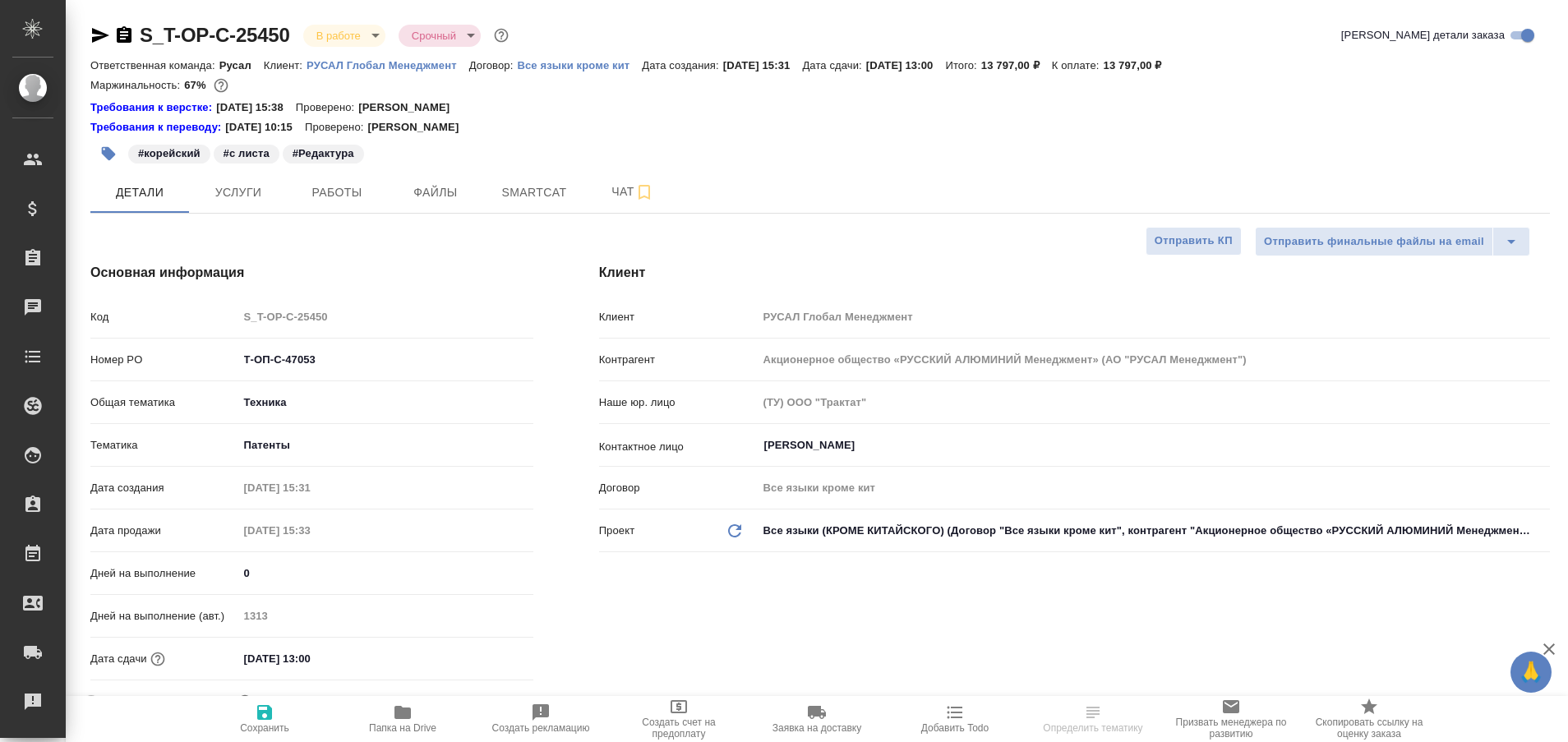
type textarea "x"
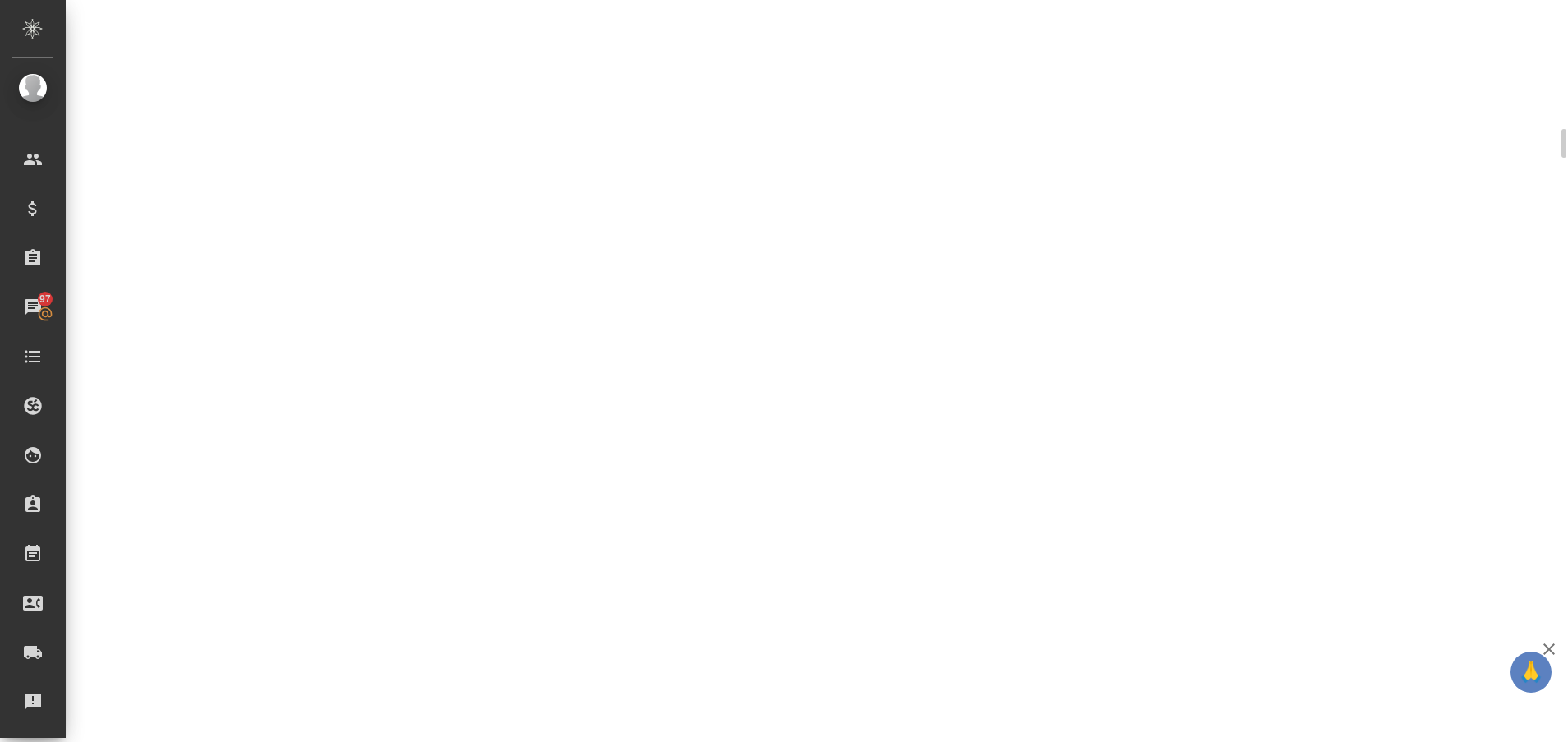
scroll to position [1011, 0]
select select "RU"
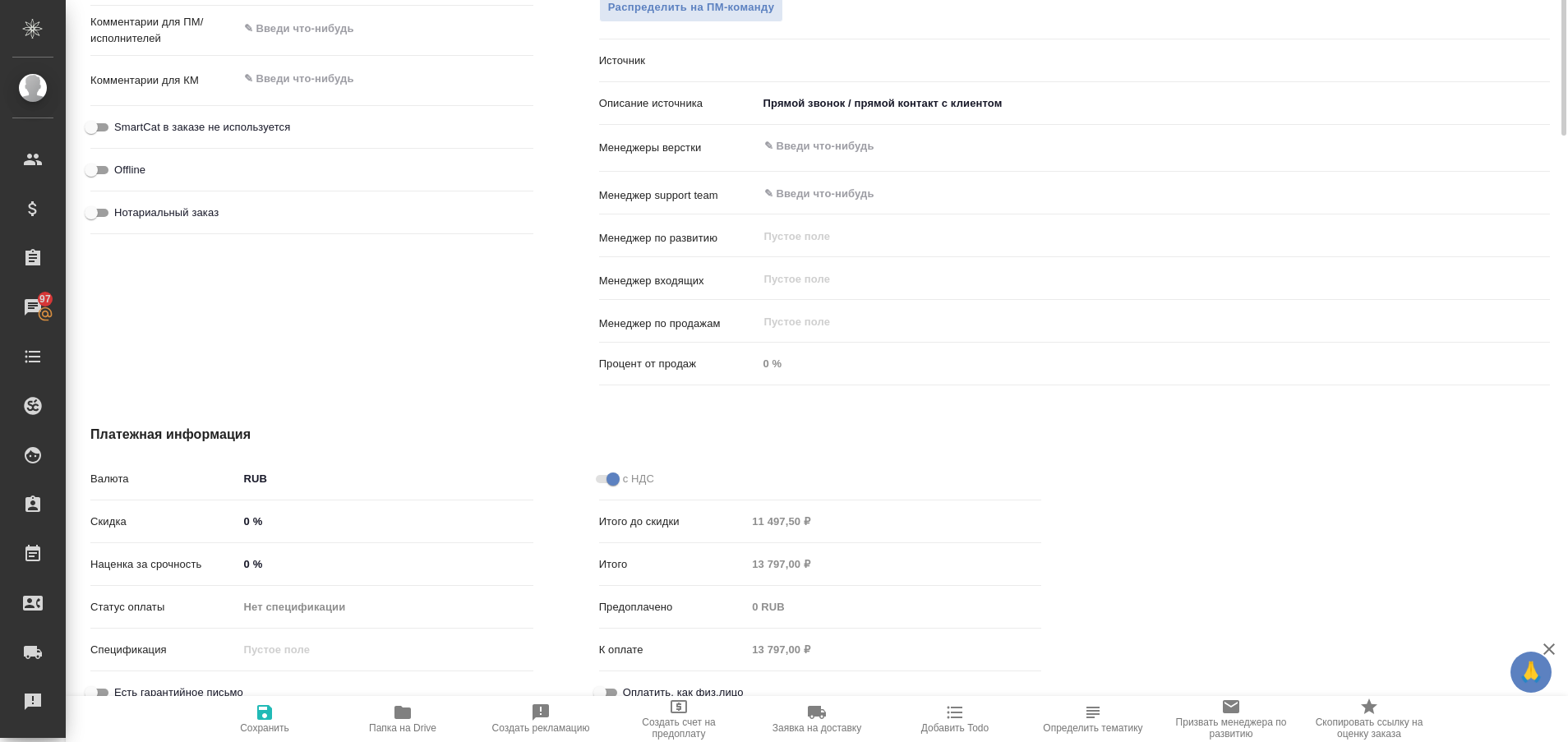
scroll to position [0, 0]
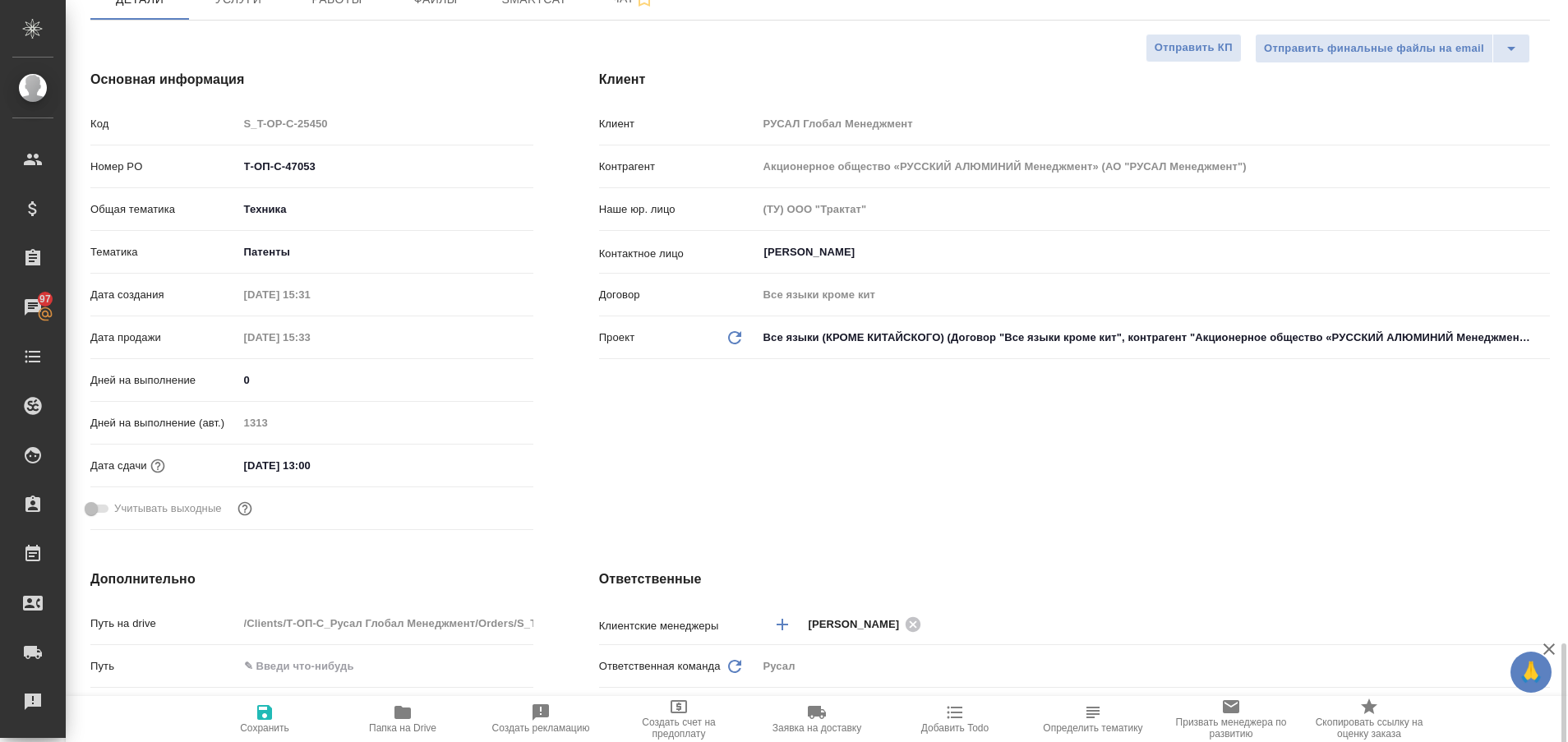
type textarea "x"
